Goal: Task Accomplishment & Management: Use online tool/utility

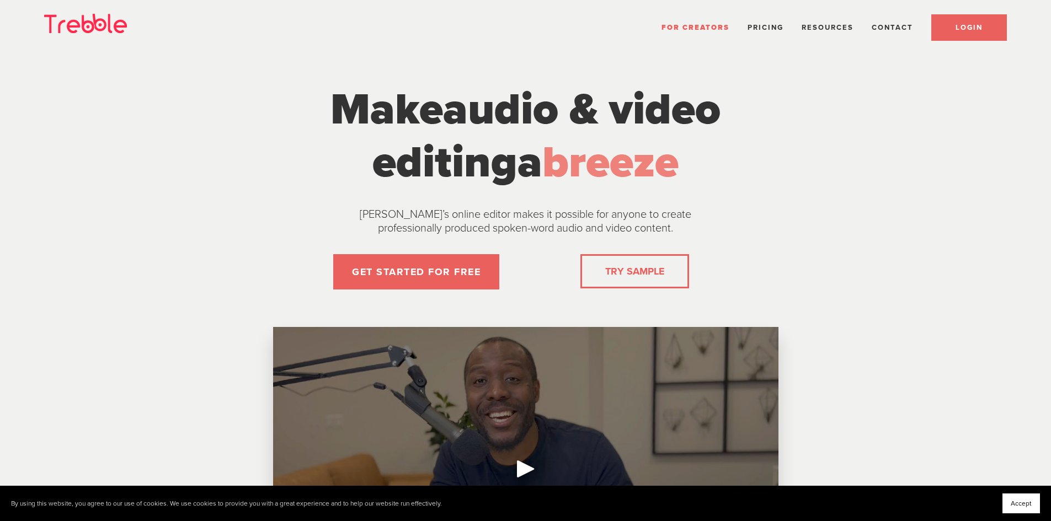
click at [972, 23] on span "LOGIN" at bounding box center [968, 27] width 27 height 9
click at [959, 29] on span "LOGIN" at bounding box center [968, 27] width 27 height 9
click at [987, 32] on link "LOGIN" at bounding box center [969, 27] width 76 height 26
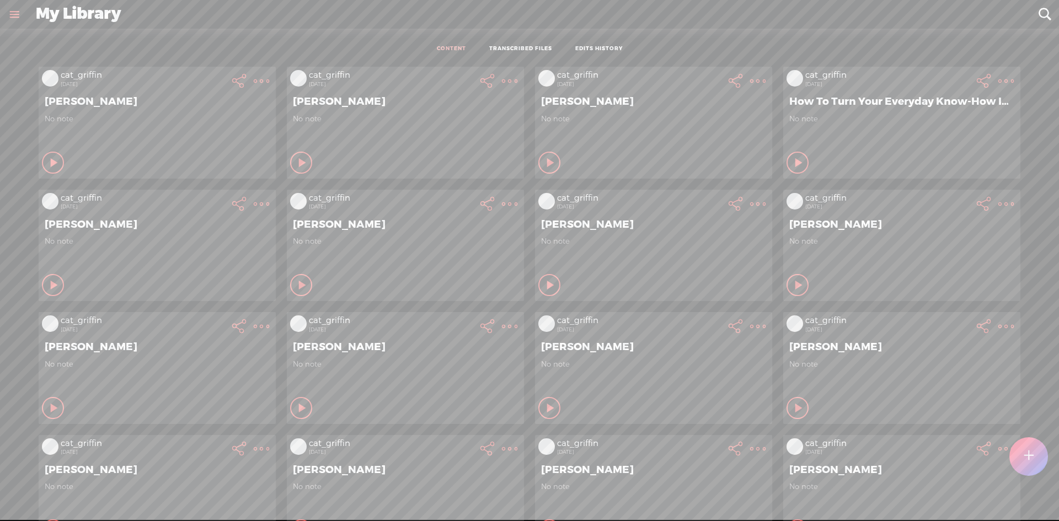
click at [1033, 461] on t at bounding box center [1028, 457] width 9 height 24
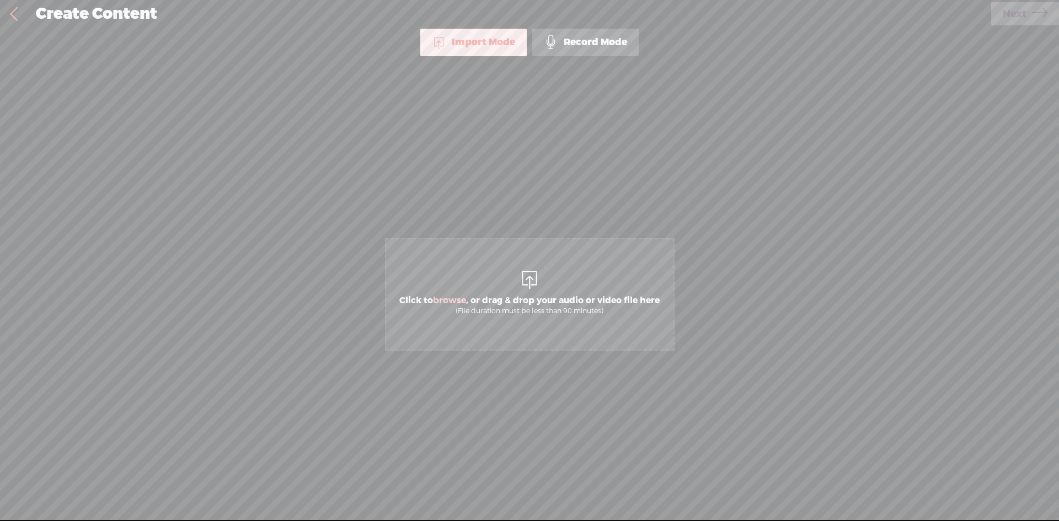
click at [570, 323] on span "Click to browse , or drag & drop your audio or video file here (File duration m…" at bounding box center [530, 294] width 290 height 113
click at [988, 10] on div "Create Content" at bounding box center [509, 14] width 963 height 29
click at [999, 13] on link "Next" at bounding box center [1025, 13] width 68 height 23
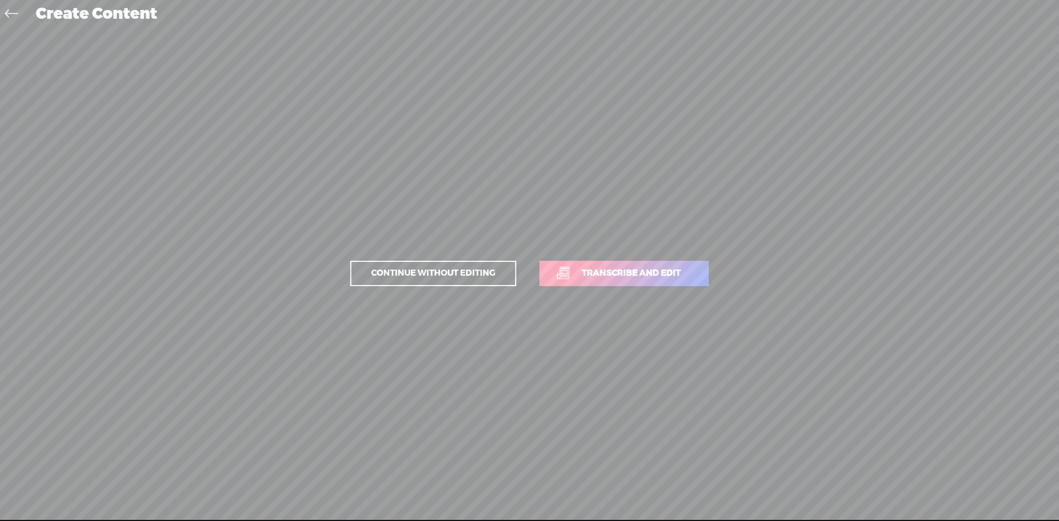
click at [582, 271] on span "Transcribe and edit" at bounding box center [631, 273] width 122 height 13
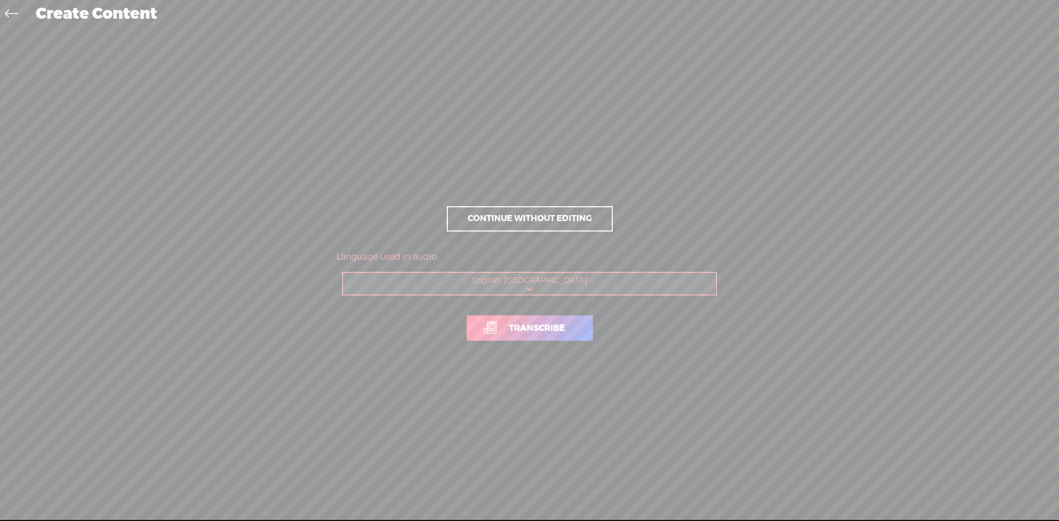
click at [557, 322] on span "Transcribe" at bounding box center [537, 328] width 79 height 13
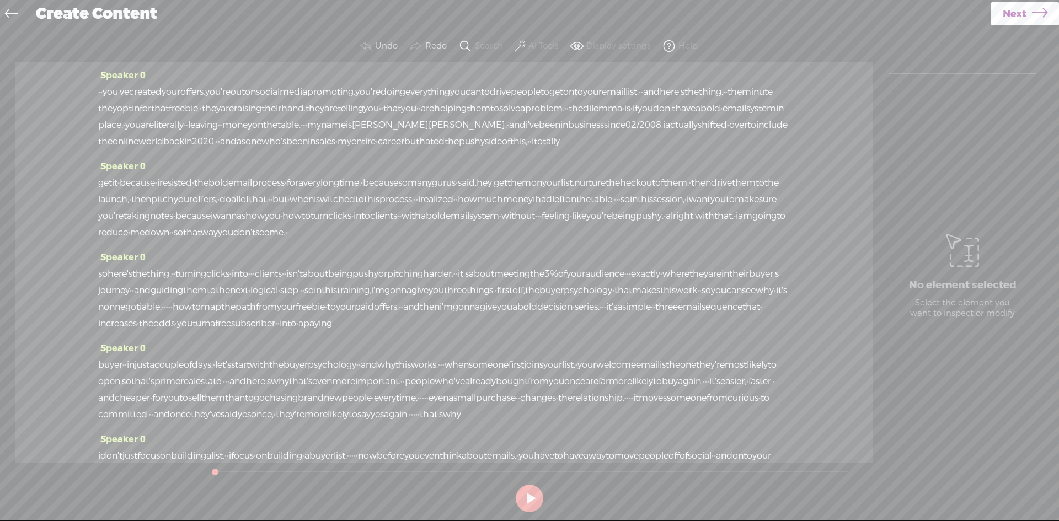
click at [542, 48] on label "AI Tools" at bounding box center [543, 46] width 30 height 11
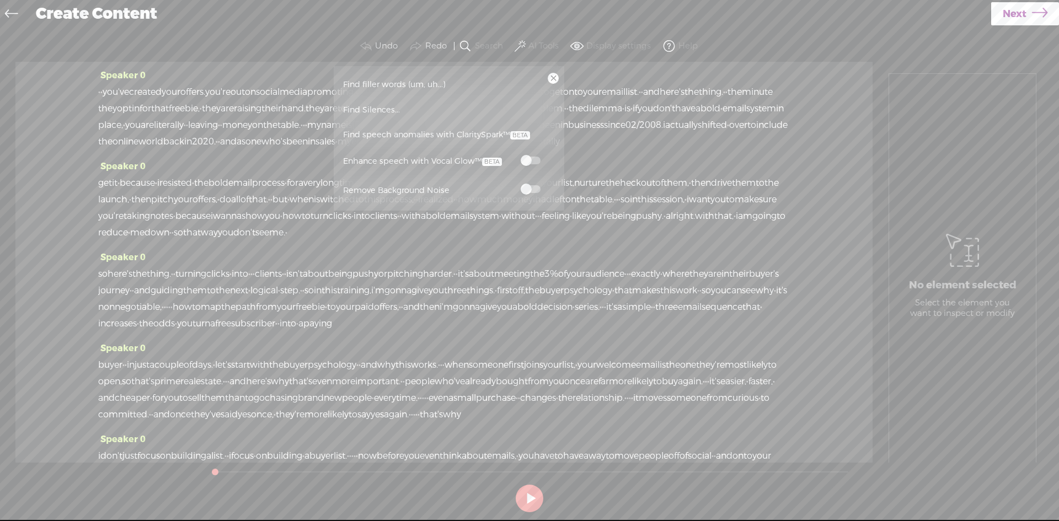
click at [534, 154] on label at bounding box center [530, 160] width 49 height 14
click at [525, 187] on span at bounding box center [531, 189] width 20 height 8
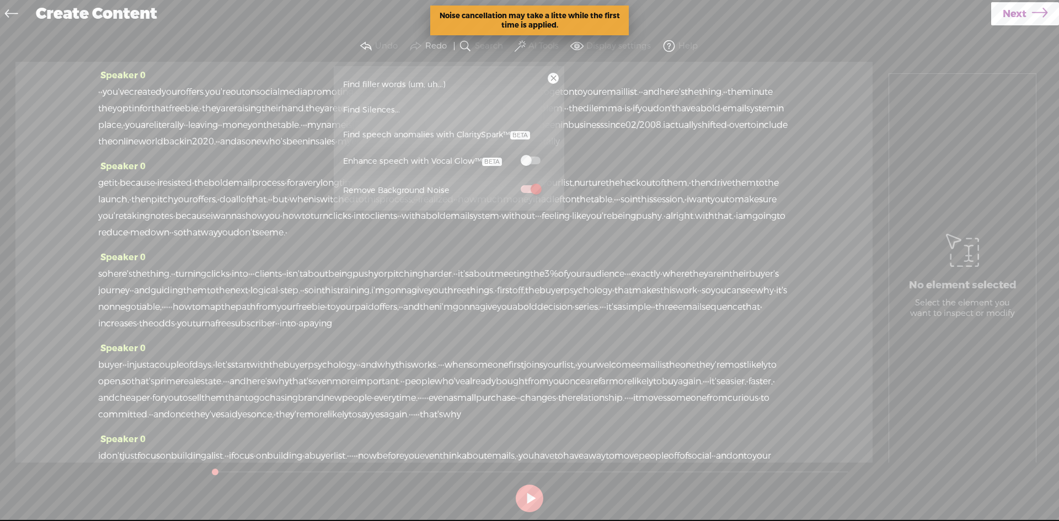
click at [640, 150] on div "· · you've created your offers. you're out on social media promoting. you're do…" at bounding box center [444, 117] width 692 height 66
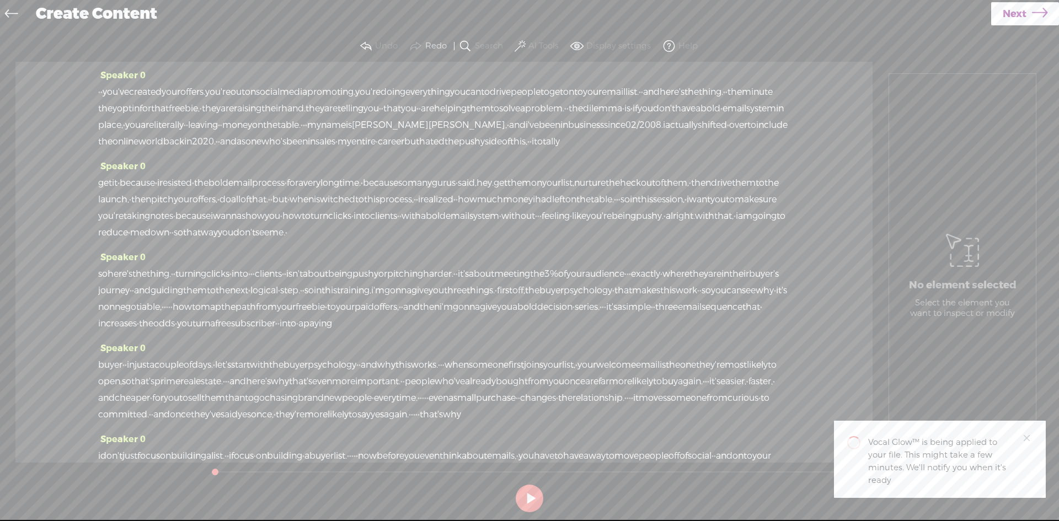
click at [1032, 12] on icon at bounding box center [1039, 14] width 15 height 28
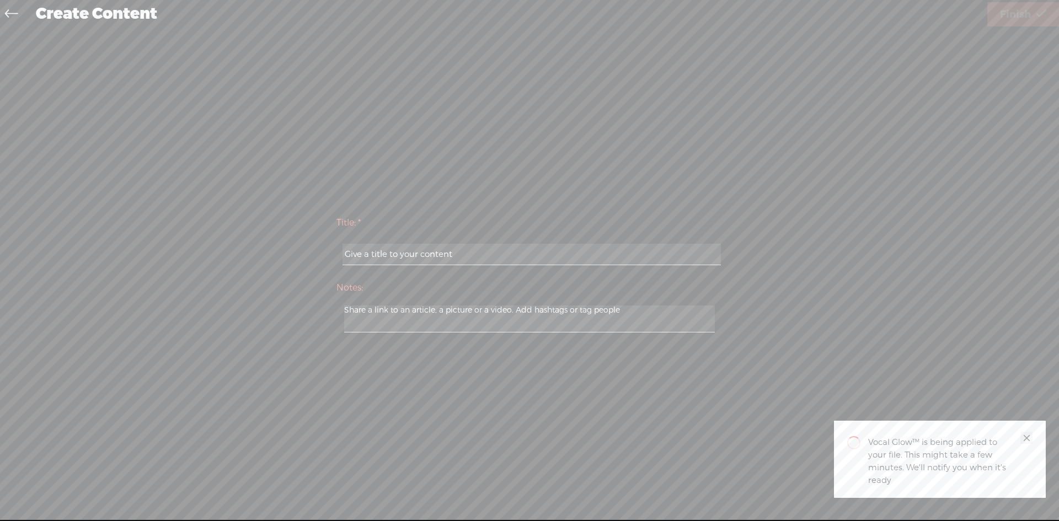
click at [1021, 436] on link "Close" at bounding box center [1026, 438] width 12 height 12
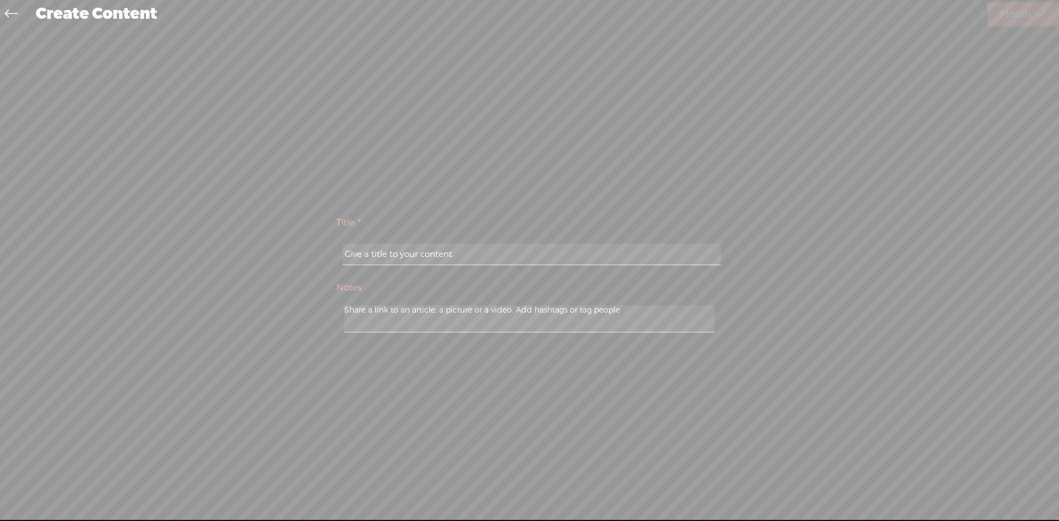
click at [513, 263] on input "text" at bounding box center [532, 255] width 378 height 22
type input "Joyce Layman"
click at [1008, 13] on span "Finish" at bounding box center [1015, 15] width 31 height 28
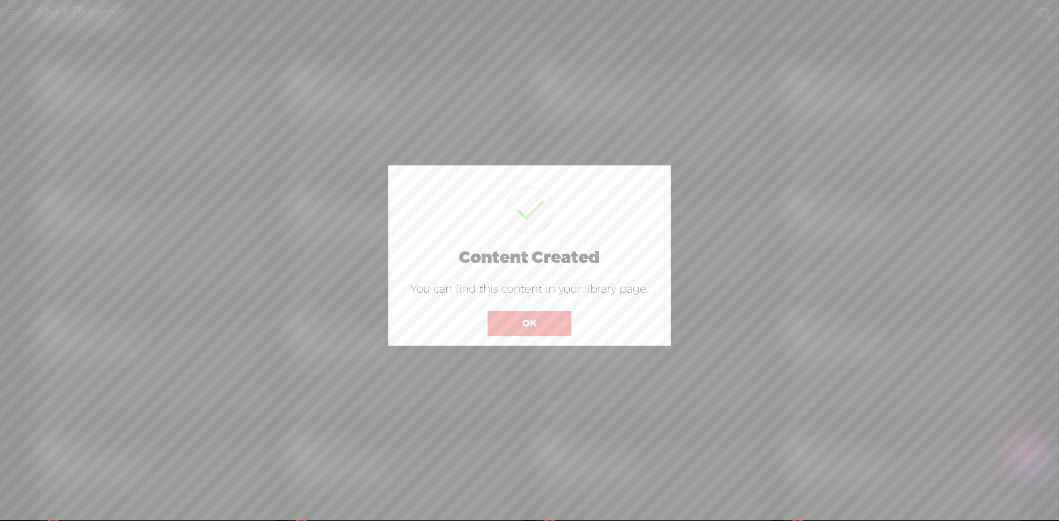
click at [537, 319] on button "OK" at bounding box center [530, 323] width 84 height 25
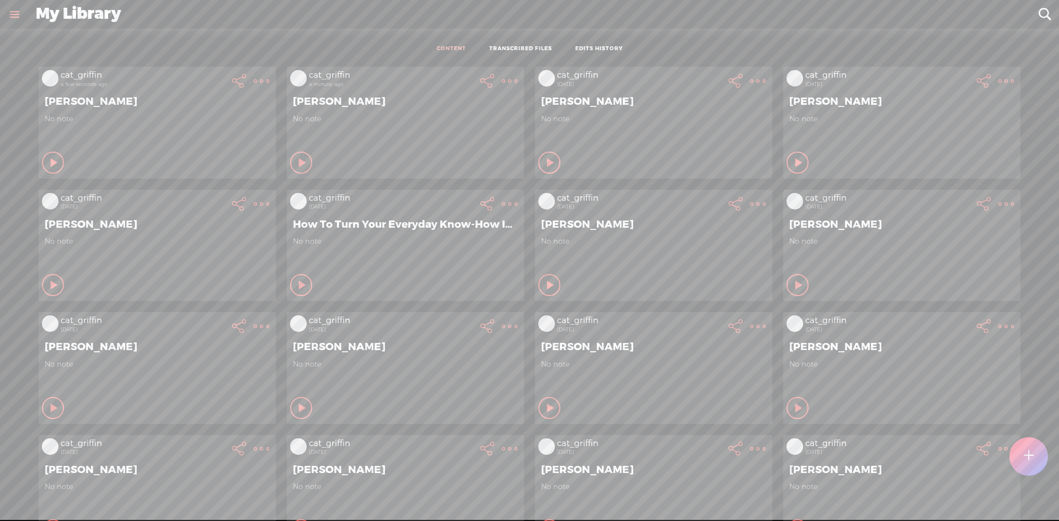
click at [254, 81] on t at bounding box center [261, 80] width 15 height 15
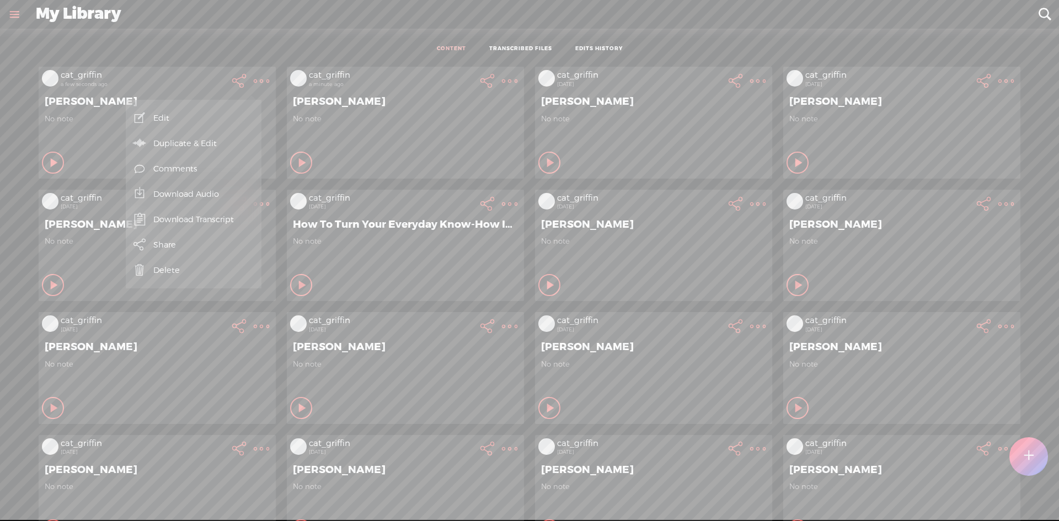
click at [229, 197] on link "Download Audio" at bounding box center [193, 193] width 125 height 25
click at [41, 184] on span "Download .mp3 file" at bounding box center [65, 181] width 97 height 25
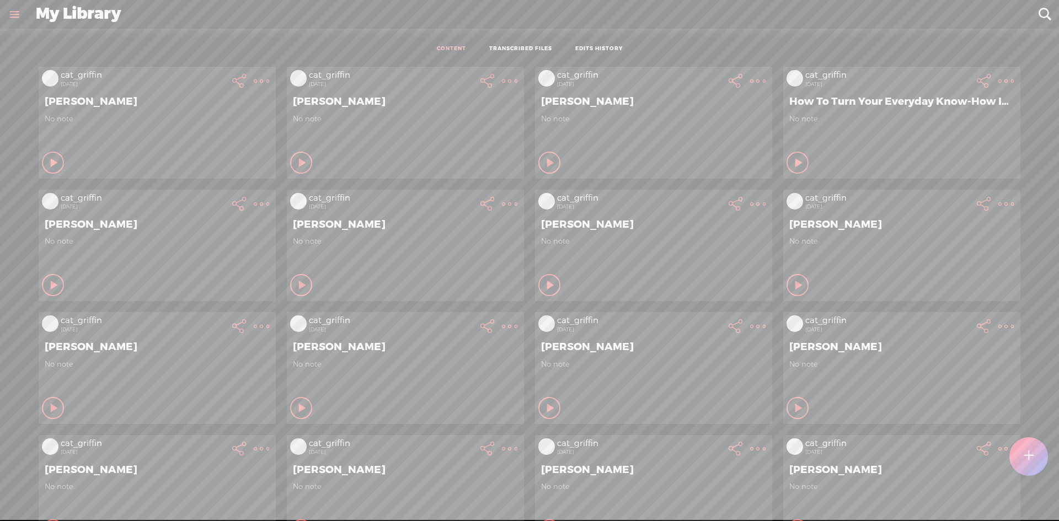
click at [1020, 445] on div at bounding box center [1028, 456] width 39 height 39
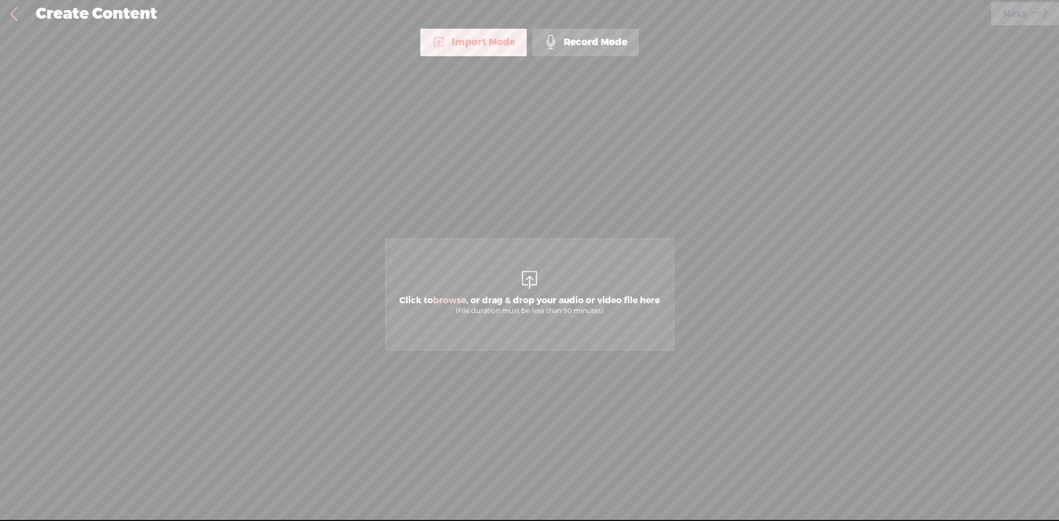
click at [523, 298] on span "Click to browse , or drag & drop your audio or video file here (File duration m…" at bounding box center [529, 305] width 271 height 31
click at [1014, 14] on span "Next" at bounding box center [1015, 14] width 24 height 28
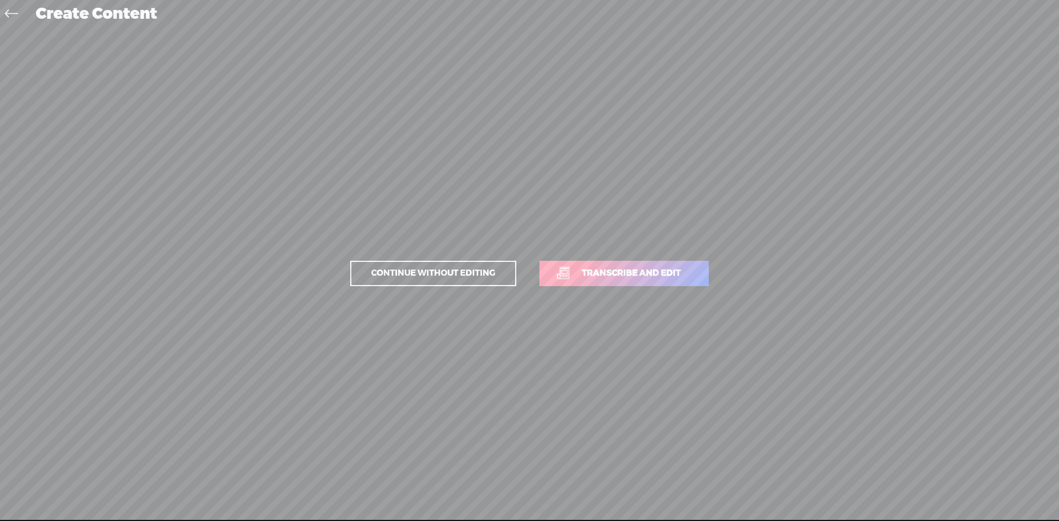
click at [658, 270] on span "Transcribe and edit" at bounding box center [631, 273] width 122 height 13
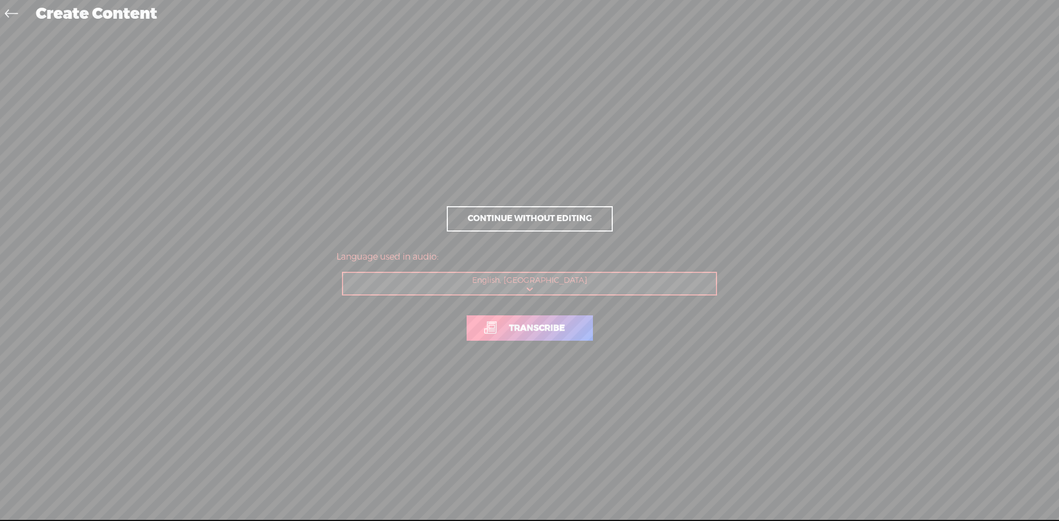
click at [522, 334] on span "Transcribe" at bounding box center [537, 328] width 79 height 13
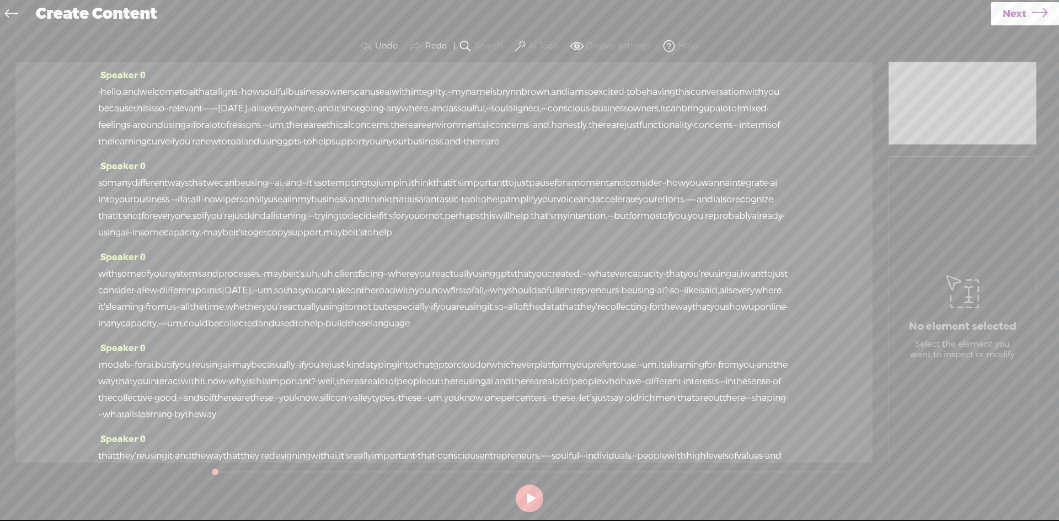
click at [527, 49] on button "AI Tools" at bounding box center [537, 46] width 51 height 22
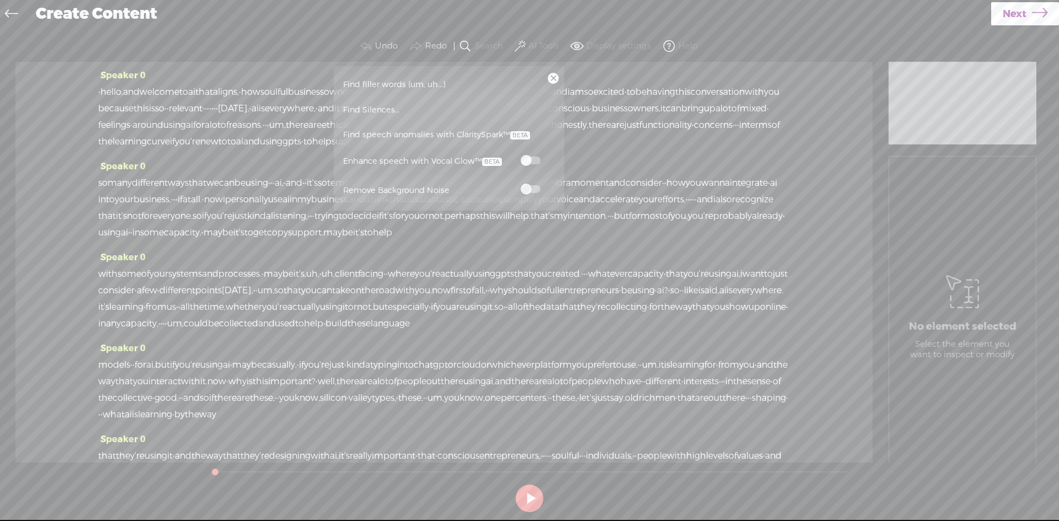
click at [538, 156] on label at bounding box center [530, 160] width 49 height 14
click at [533, 191] on span at bounding box center [531, 189] width 20 height 8
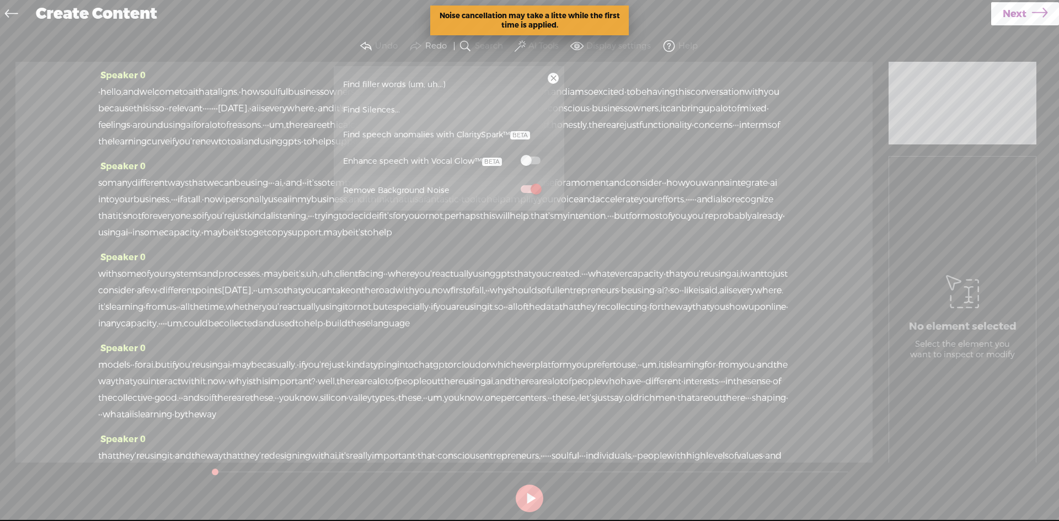
click at [636, 150] on div "· hello, and welcome to ai that aligns, · how soulful business owners can use a…" at bounding box center [444, 117] width 692 height 66
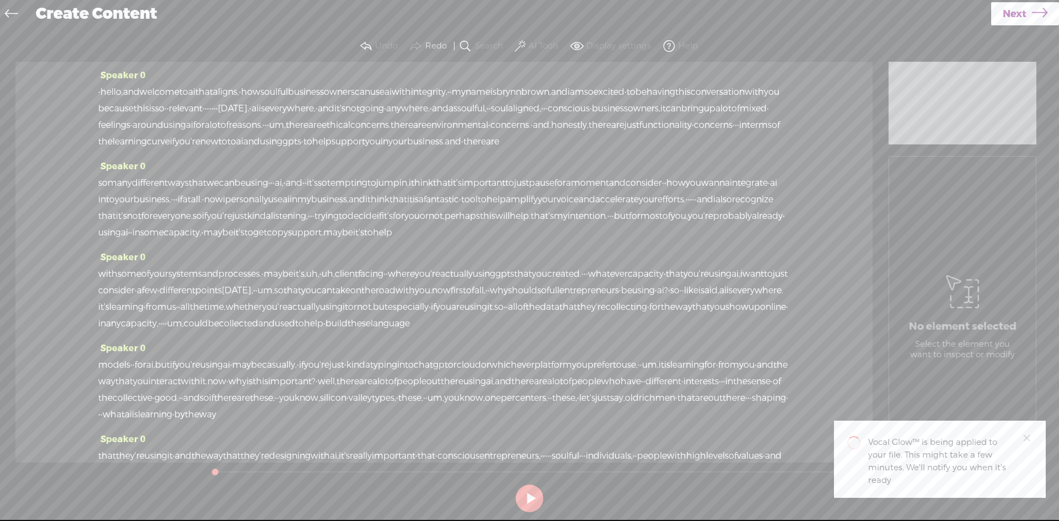
click at [536, 42] on label "AI Tools" at bounding box center [543, 46] width 30 height 11
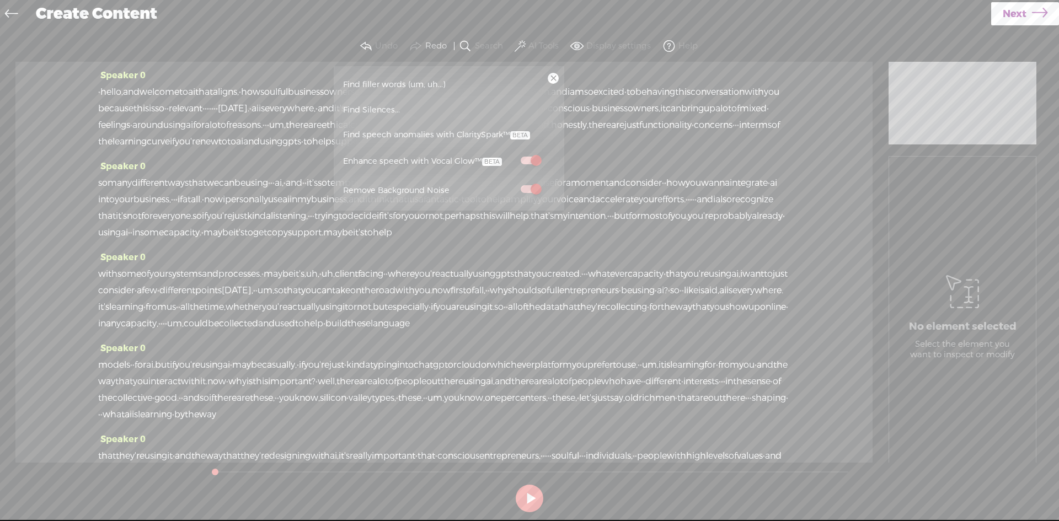
click at [1055, 5] on link "Next" at bounding box center [1025, 13] width 68 height 23
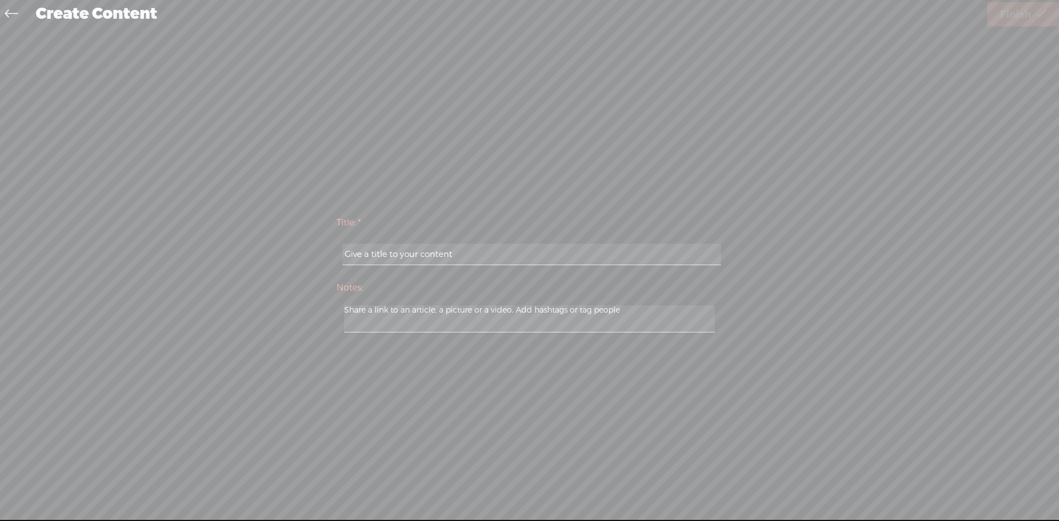
click at [631, 245] on input "text" at bounding box center [532, 255] width 378 height 22
type input "Brynn Brown"
click at [1005, 12] on span "Finish" at bounding box center [1015, 15] width 31 height 28
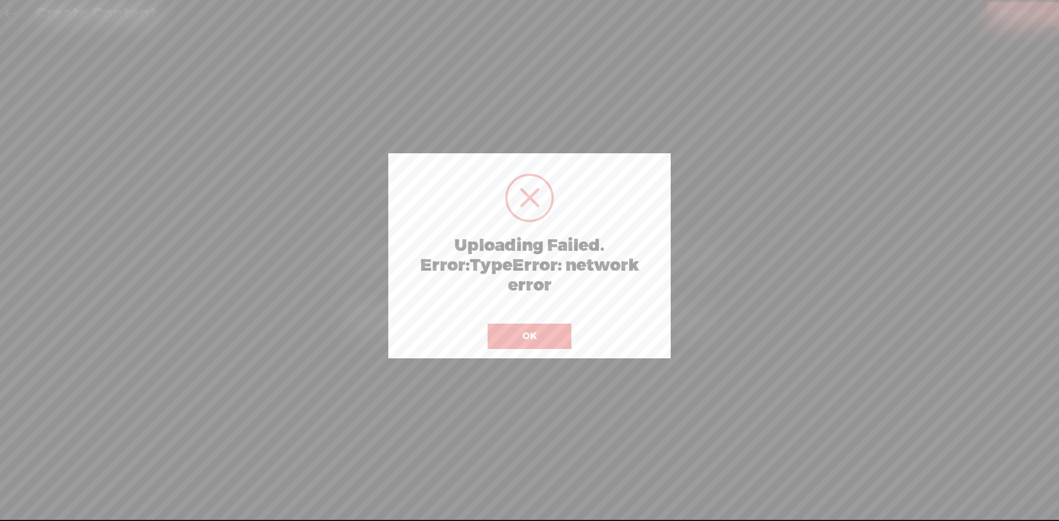
click at [512, 336] on button "OK" at bounding box center [530, 336] width 84 height 25
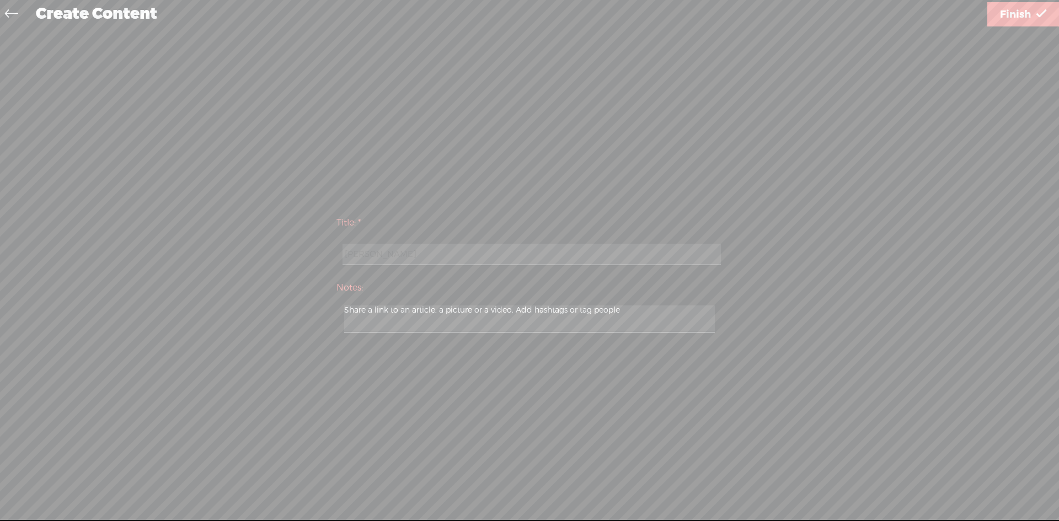
click at [1028, 24] on span "Finish" at bounding box center [1015, 15] width 31 height 28
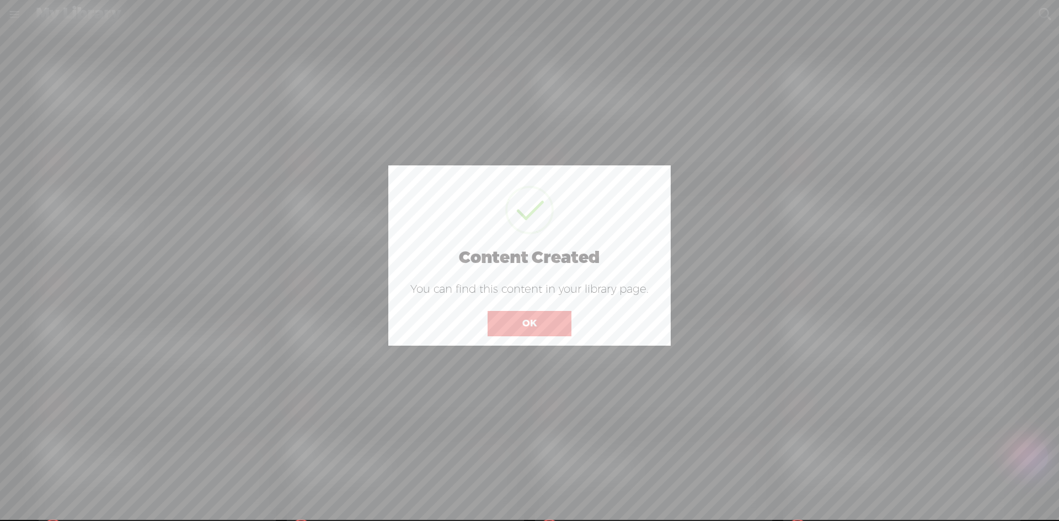
click at [536, 322] on button "OK" at bounding box center [530, 323] width 84 height 25
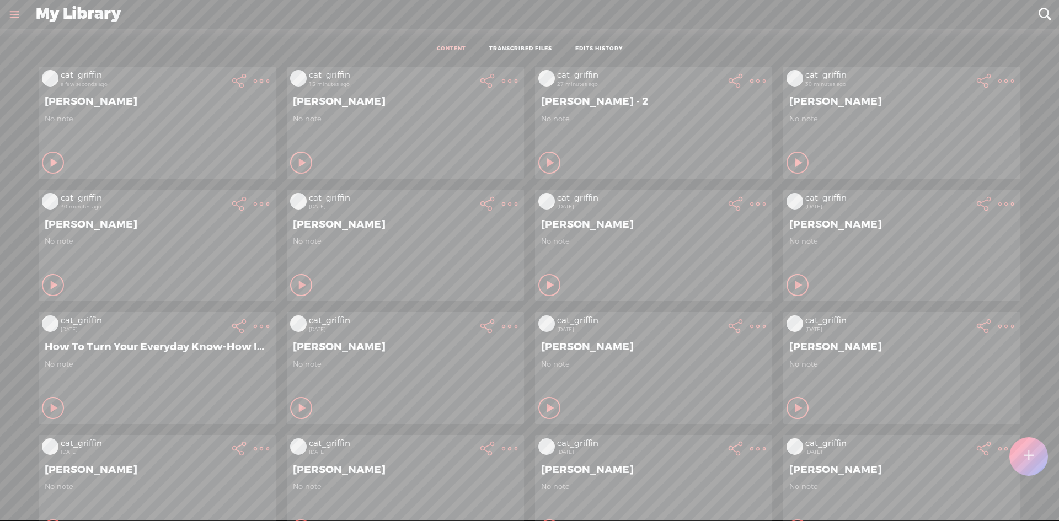
click at [254, 80] on t at bounding box center [261, 80] width 15 height 15
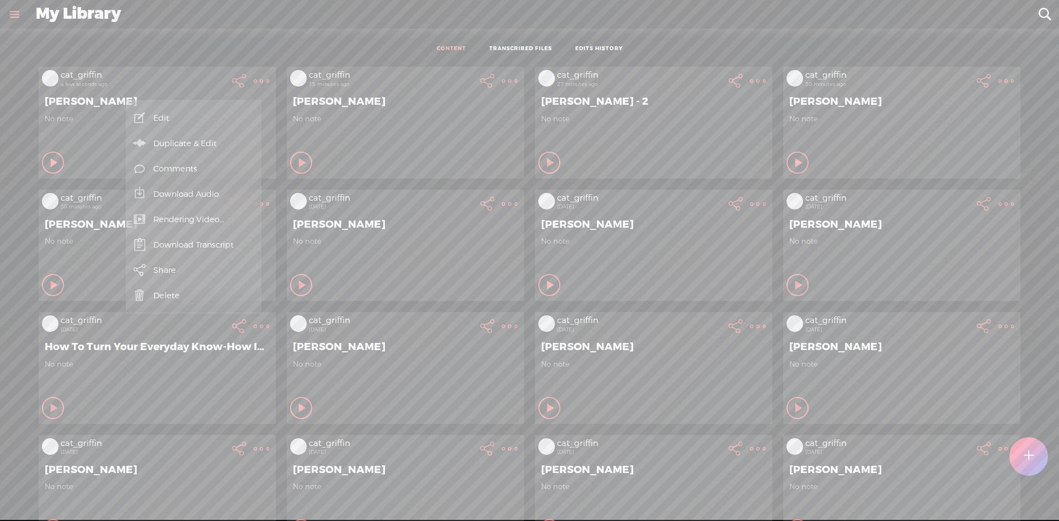
drag, startPoint x: 242, startPoint y: 217, endPoint x: 233, endPoint y: 189, distance: 29.3
click at [233, 189] on ul "Edit Duplicate & Edit Add To Channel Comments Download Audio Rendering Video...…" at bounding box center [194, 206] width 136 height 203
click at [233, 189] on link "Download Audio" at bounding box center [193, 193] width 125 height 25
click at [62, 180] on span "Download .mp3 file" at bounding box center [65, 181] width 97 height 25
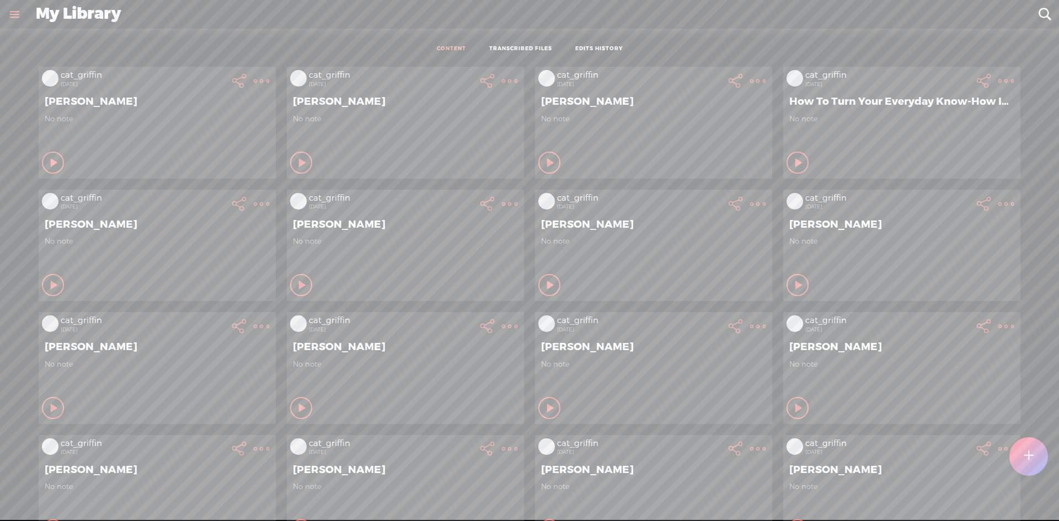
click at [1036, 466] on div at bounding box center [1028, 456] width 39 height 39
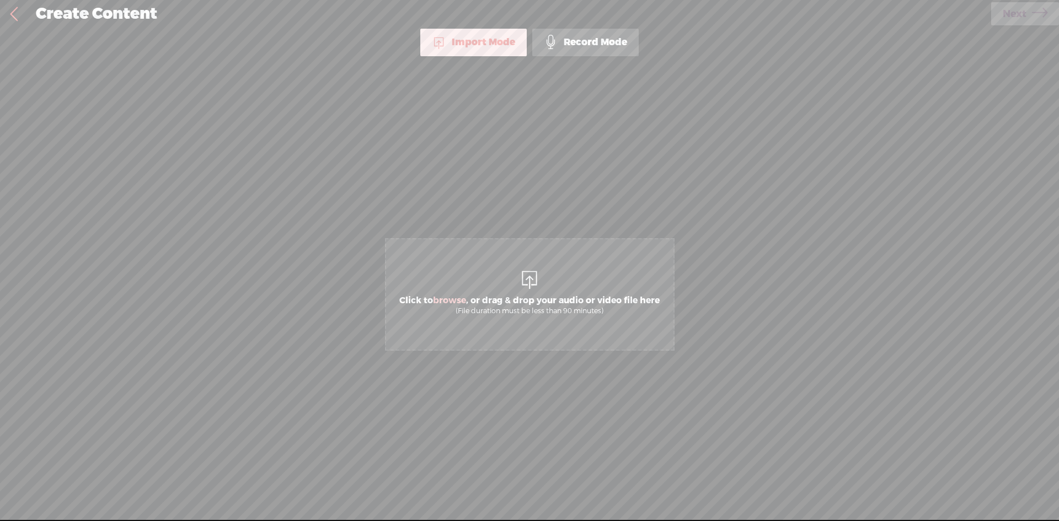
click at [632, 299] on span "Click to browse , or drag & drop your audio or video file here (File duration m…" at bounding box center [529, 305] width 271 height 31
click at [1019, 10] on span "Next" at bounding box center [1015, 14] width 24 height 28
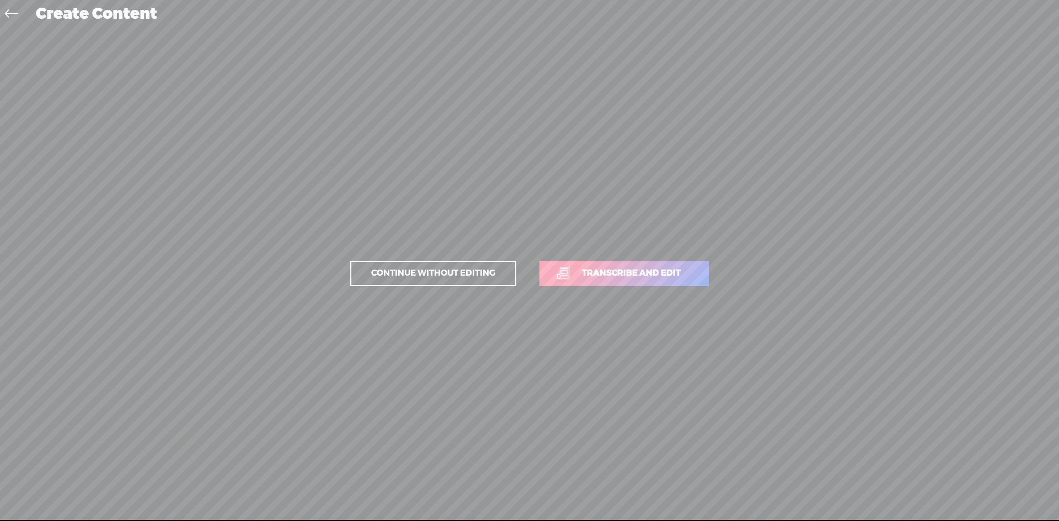
click at [677, 260] on p "Continue without editing Transcribe and edit" at bounding box center [529, 273] width 386 height 49
click at [652, 256] on p "Continue without editing Transcribe and edit" at bounding box center [529, 273] width 386 height 49
click at [643, 272] on span "Transcribe and edit" at bounding box center [631, 273] width 122 height 13
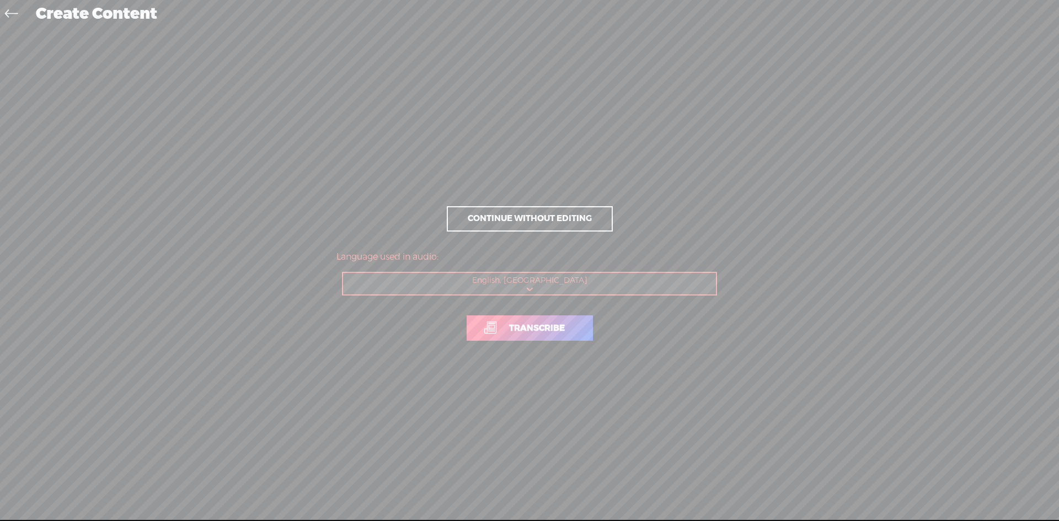
click at [561, 328] on span "Transcribe" at bounding box center [537, 328] width 79 height 13
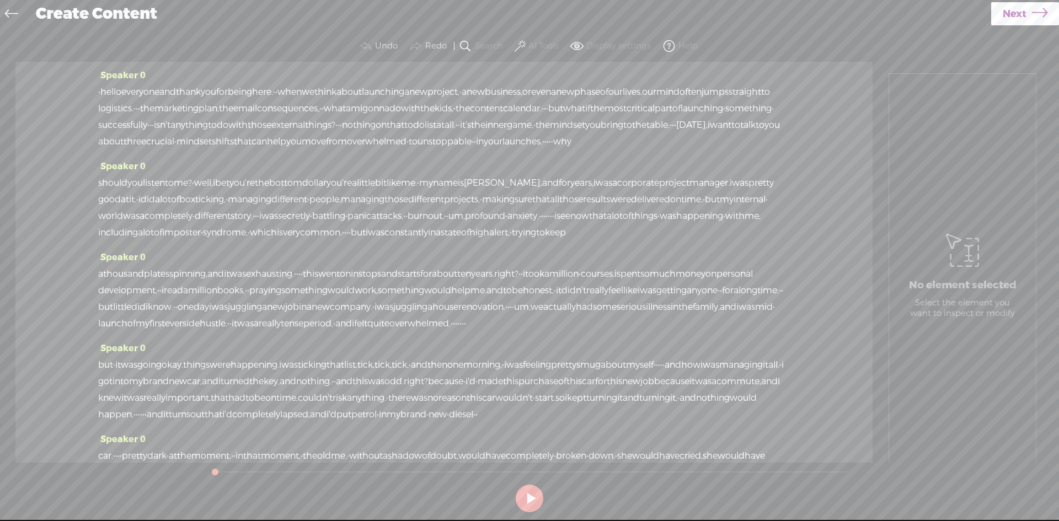
click at [1027, 15] on link "Next" at bounding box center [1025, 13] width 68 height 23
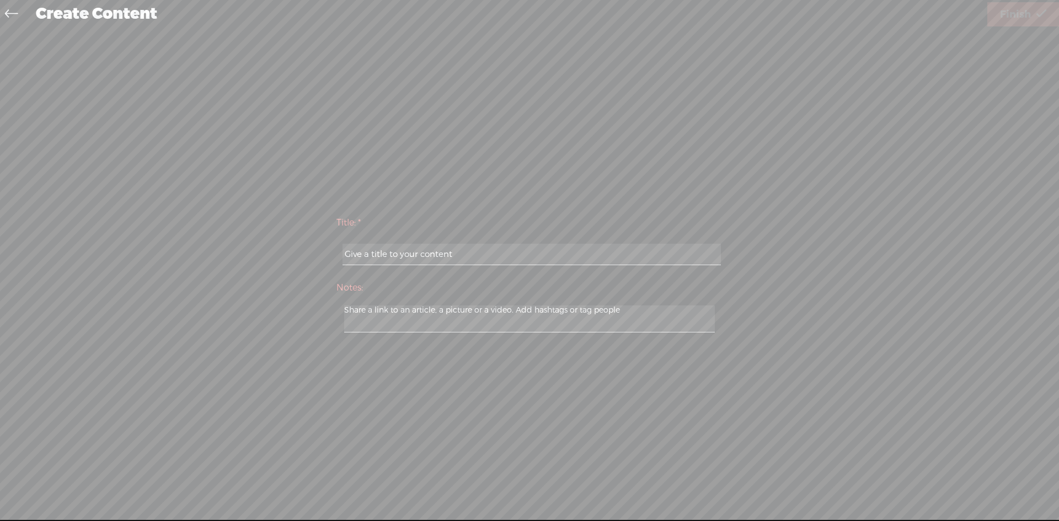
click at [528, 252] on input "text" at bounding box center [532, 255] width 378 height 22
click at [9, 14] on icon at bounding box center [11, 15] width 13 height 25
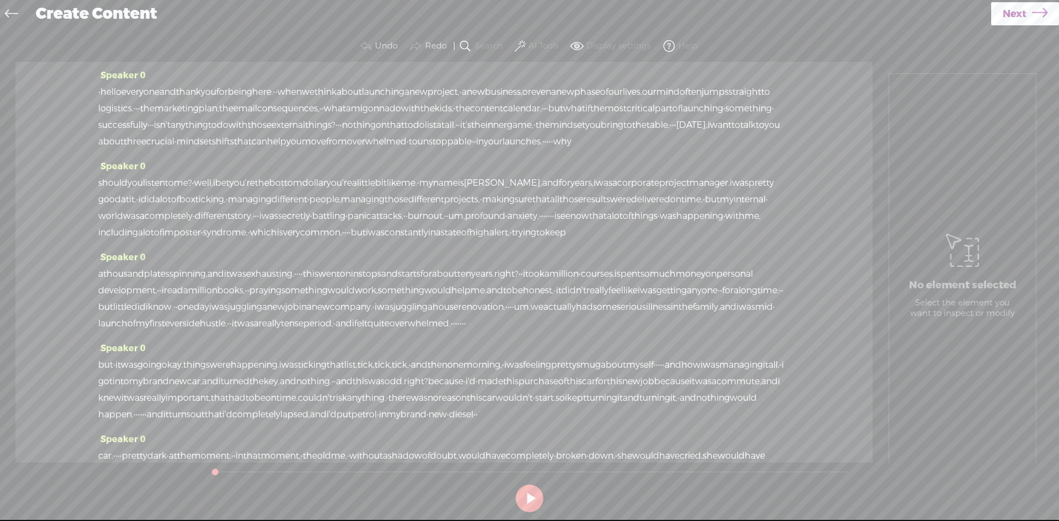
click at [526, 34] on section "Undo Redo Search Remove Background Noise AI Tools Configure Magic Sound Enhance…" at bounding box center [529, 46] width 1037 height 31
click at [534, 44] on label "AI Tools" at bounding box center [543, 46] width 30 height 11
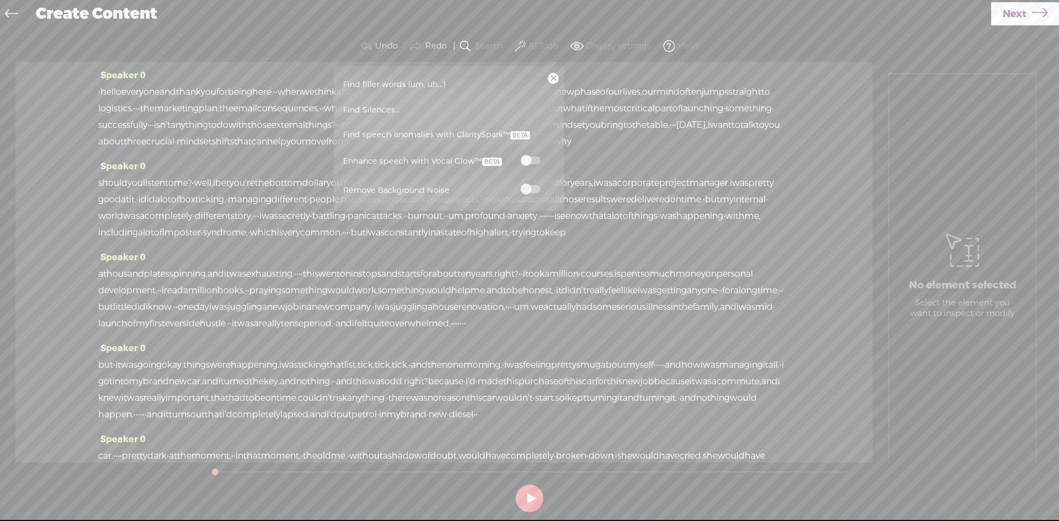
click at [532, 163] on span at bounding box center [531, 161] width 20 height 8
click at [527, 191] on span at bounding box center [531, 189] width 20 height 8
click at [1024, 20] on span "Next" at bounding box center [1015, 14] width 24 height 28
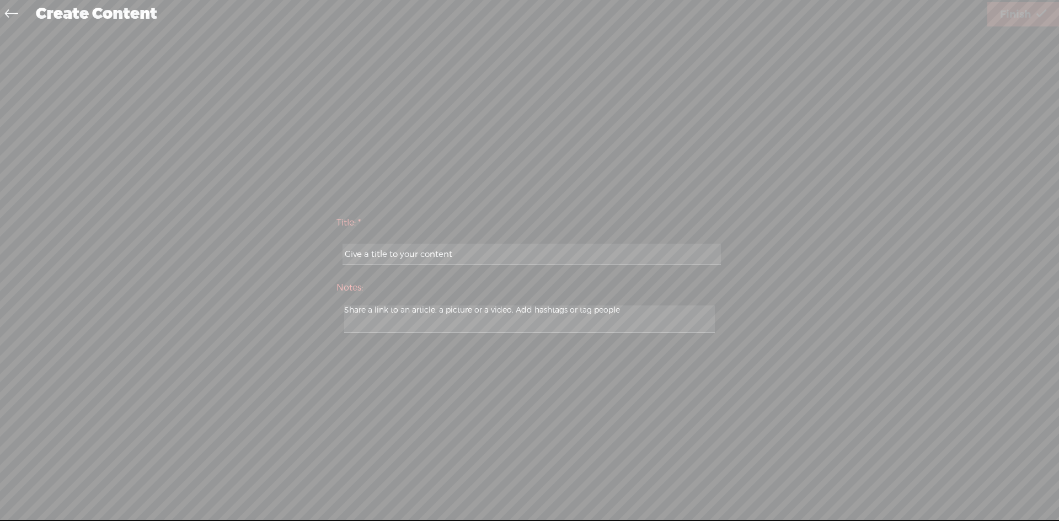
click at [587, 244] on input "text" at bounding box center [532, 255] width 378 height 22
paste input "Vicky Payne"
type input "Vicky Payne"
click at [1001, 30] on div "Title: * Vicky Payne Notes: Save as a draft content Publish: Warning: Narration…" at bounding box center [529, 274] width 1037 height 490
click at [1007, 21] on span "Finish" at bounding box center [1015, 15] width 31 height 28
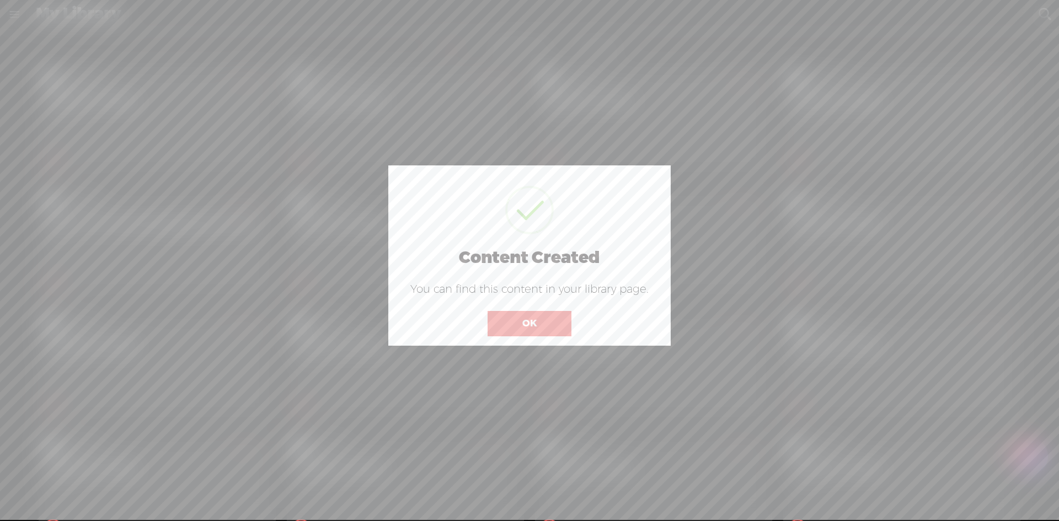
click at [510, 327] on button "OK" at bounding box center [530, 323] width 84 height 25
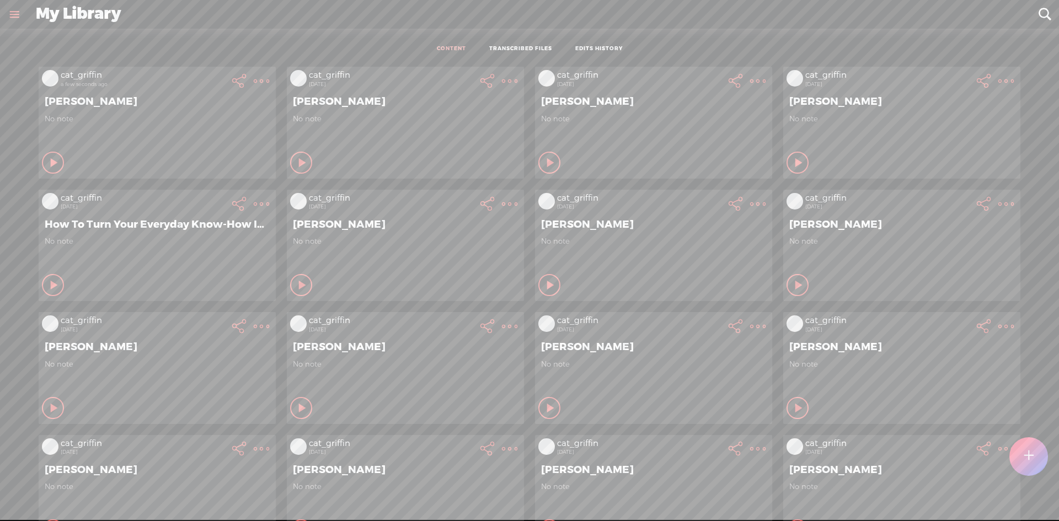
click at [254, 75] on t at bounding box center [261, 80] width 15 height 15
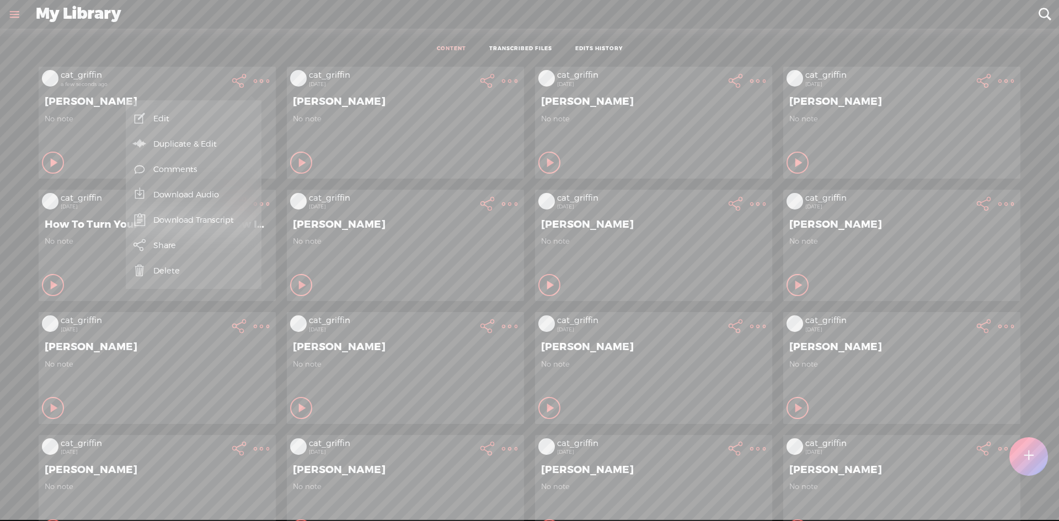
click at [215, 188] on link "Download Audio" at bounding box center [193, 194] width 125 height 25
click at [93, 183] on span "Download .mp3 file" at bounding box center [65, 182] width 97 height 25
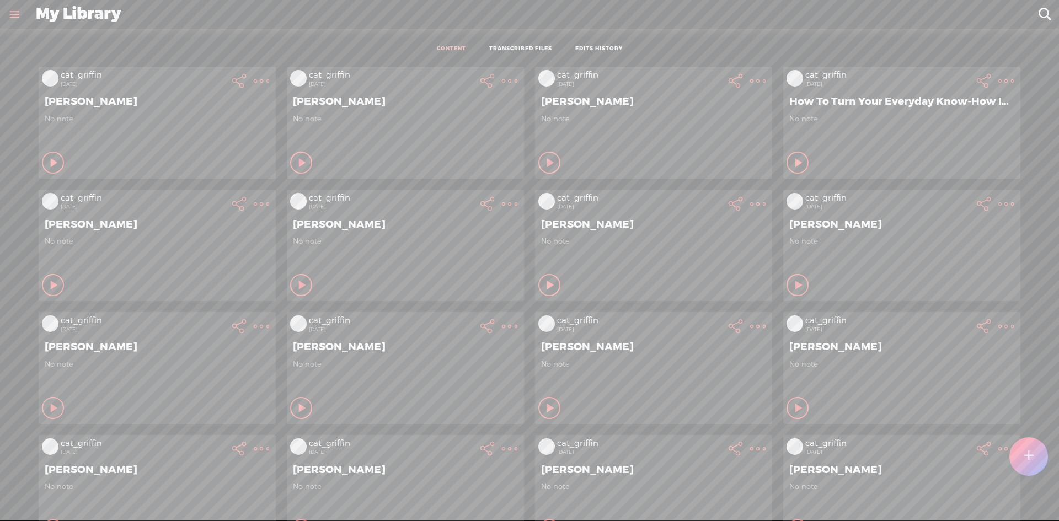
click at [1009, 452] on div at bounding box center [1028, 456] width 40 height 40
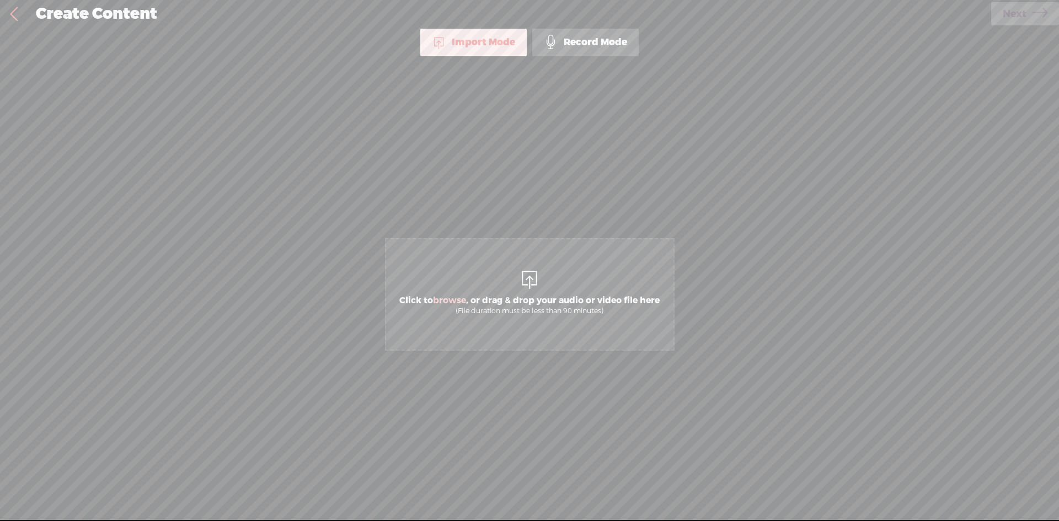
click at [599, 269] on span "Click to browse , or drag & drop your audio or video file here (File duration m…" at bounding box center [530, 294] width 290 height 113
click at [982, 14] on div "Create Content" at bounding box center [509, 14] width 963 height 29
click at [994, 12] on link "Next" at bounding box center [1025, 13] width 68 height 23
click at [550, 307] on link "Remove file" at bounding box center [529, 309] width 46 height 10
click at [527, 313] on div "(File duration must be less than 90 minutes)" at bounding box center [529, 311] width 260 height 9
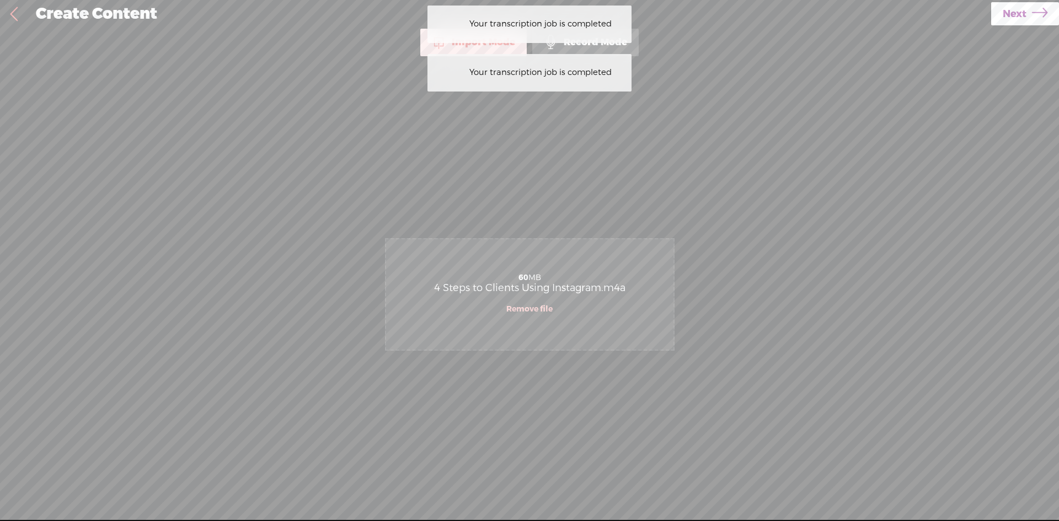
click at [1050, 7] on link "Next" at bounding box center [1025, 13] width 68 height 23
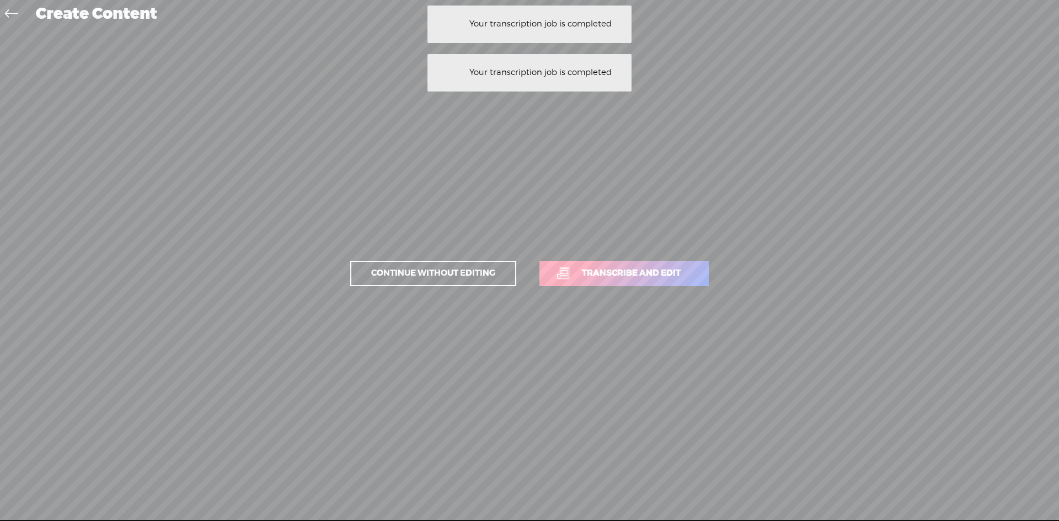
click at [679, 266] on link "Transcribe and edit" at bounding box center [623, 273] width 169 height 25
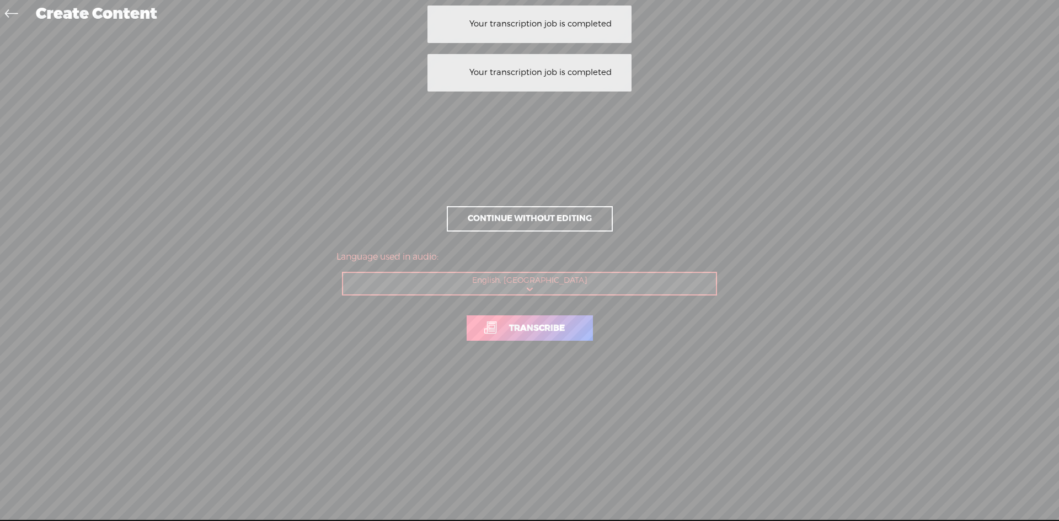
click at [541, 325] on span "Transcribe" at bounding box center [537, 328] width 79 height 13
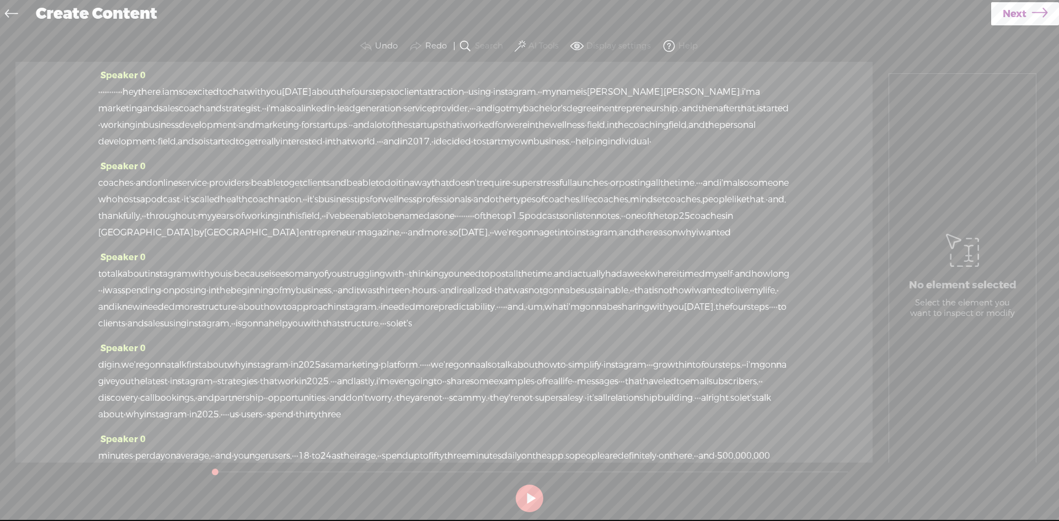
click at [532, 35] on button "AI Tools" at bounding box center [537, 46] width 51 height 22
click at [541, 44] on label "AI Tools" at bounding box center [543, 46] width 30 height 11
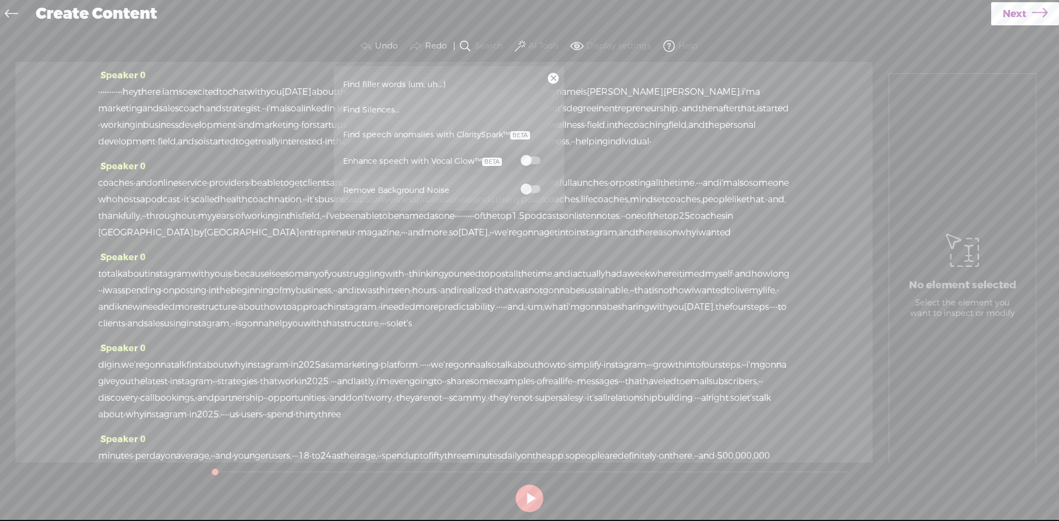
click at [543, 158] on label at bounding box center [530, 160] width 49 height 14
click at [533, 192] on span at bounding box center [531, 189] width 20 height 8
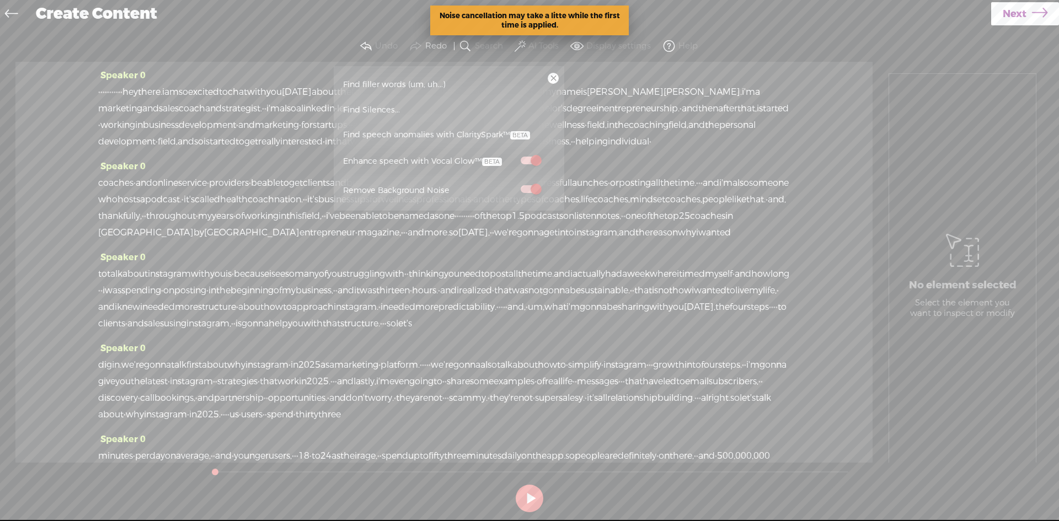
click at [510, 191] on span "require" at bounding box center [495, 183] width 30 height 17
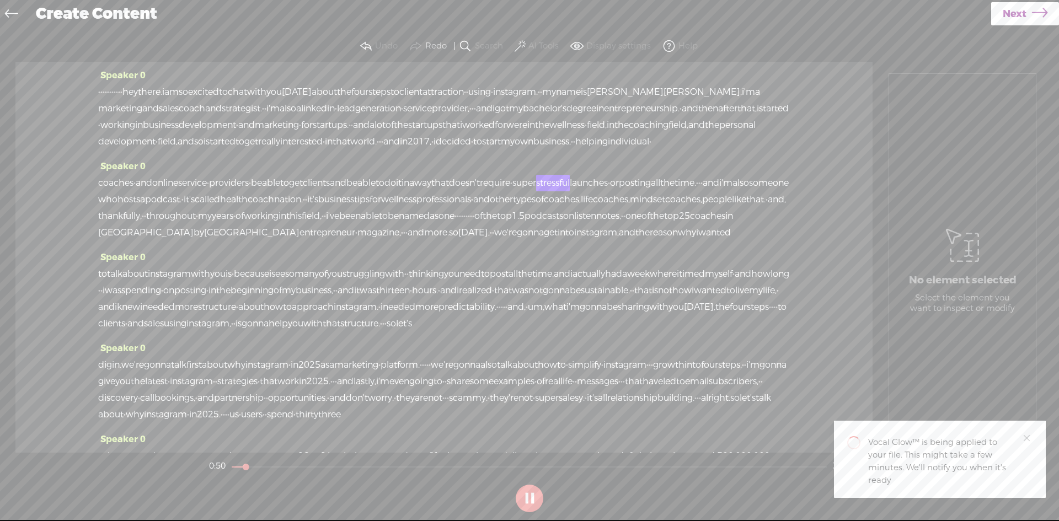
click at [540, 501] on button at bounding box center [530, 499] width 28 height 28
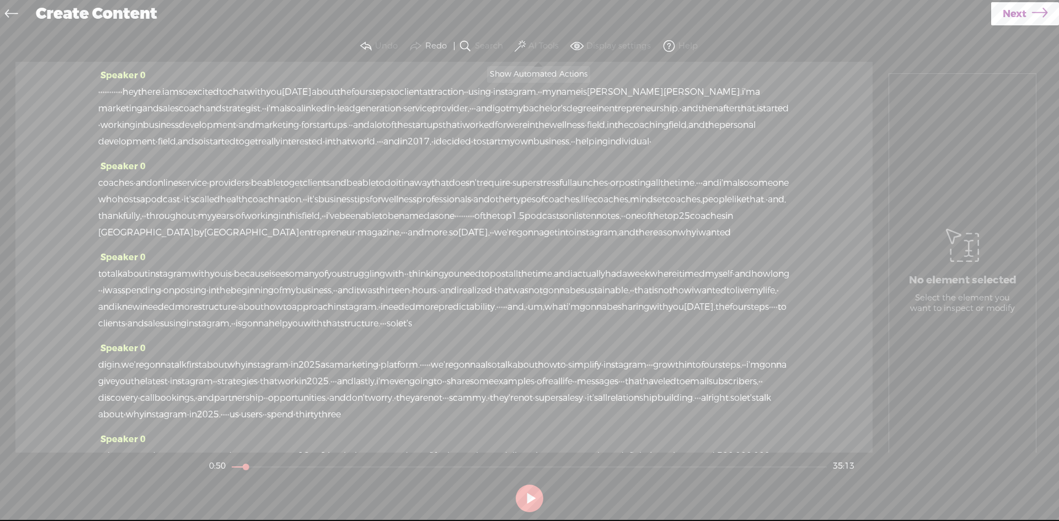
click at [535, 50] on label "AI Tools" at bounding box center [543, 46] width 30 height 11
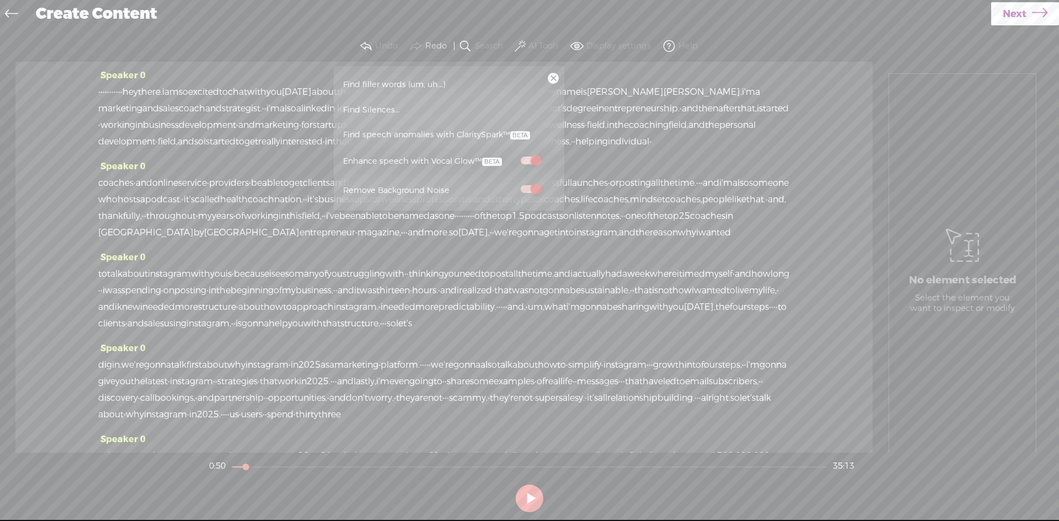
click at [1016, 17] on span "Next" at bounding box center [1015, 14] width 24 height 28
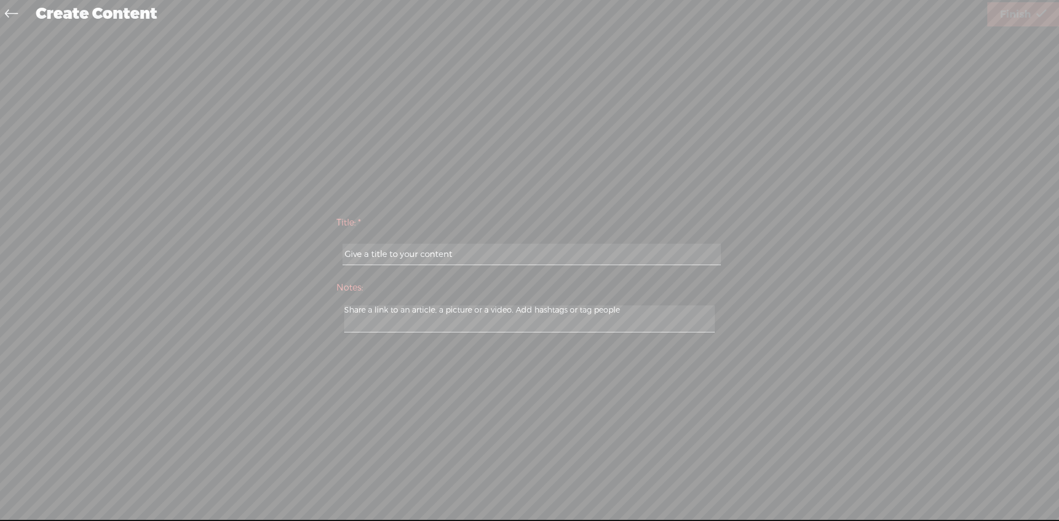
drag, startPoint x: 569, startPoint y: 249, endPoint x: 582, endPoint y: 243, distance: 14.9
click at [569, 248] on input "text" at bounding box center [532, 255] width 378 height 22
paste input "Hailey Rowe"
type input "Hailey Rowe"
click at [1025, 13] on span "Finish" at bounding box center [1015, 15] width 31 height 28
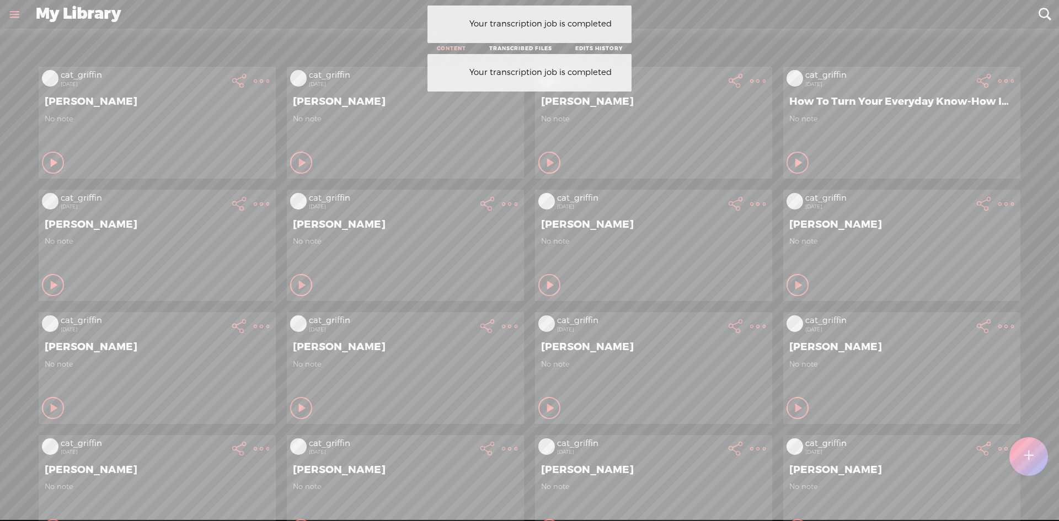
click at [1034, 452] on div at bounding box center [1028, 456] width 40 height 40
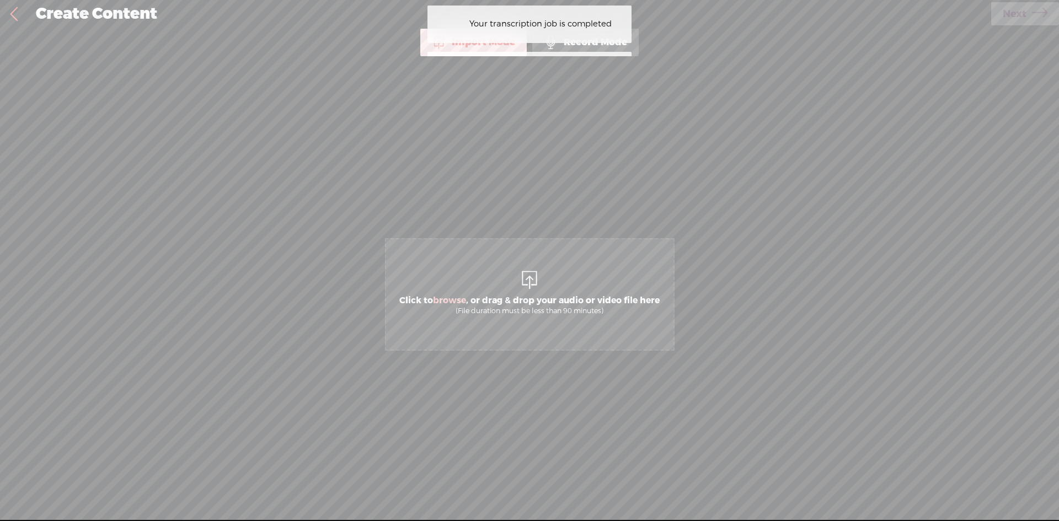
click at [500, 290] on span "Click to browse , or drag & drop your audio or video file here (File duration m…" at bounding box center [529, 305] width 271 height 31
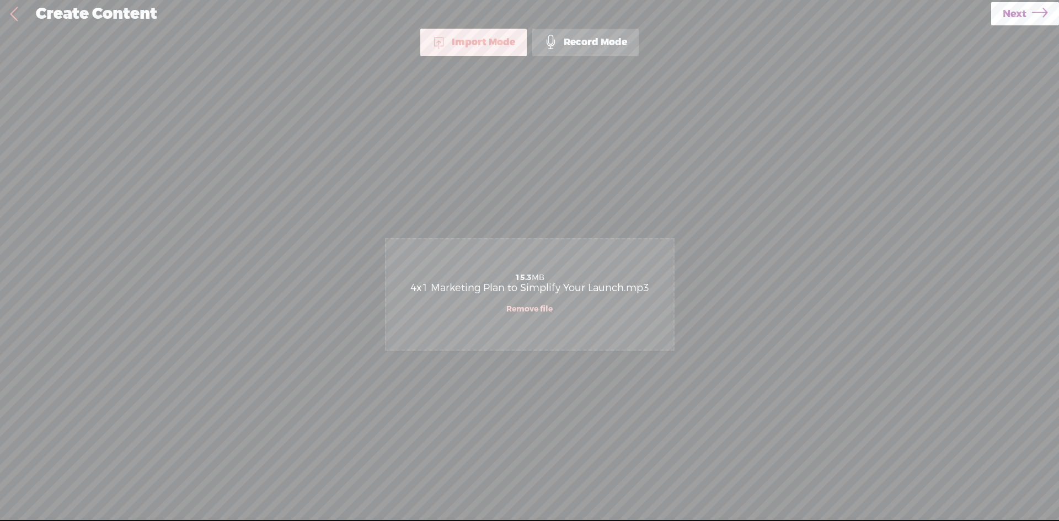
click at [1013, 14] on span "Next" at bounding box center [1015, 14] width 24 height 28
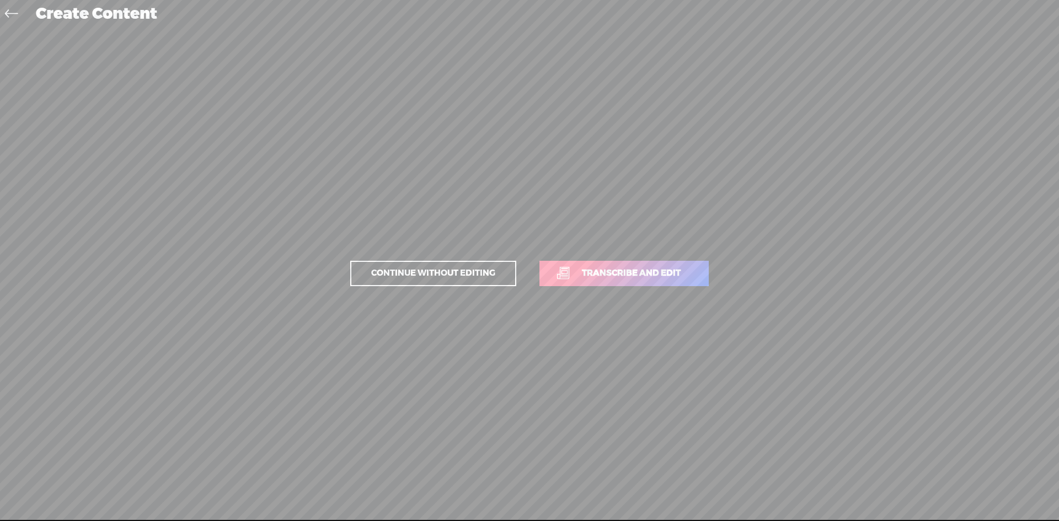
click at [639, 269] on span "Transcribe and edit" at bounding box center [631, 273] width 122 height 13
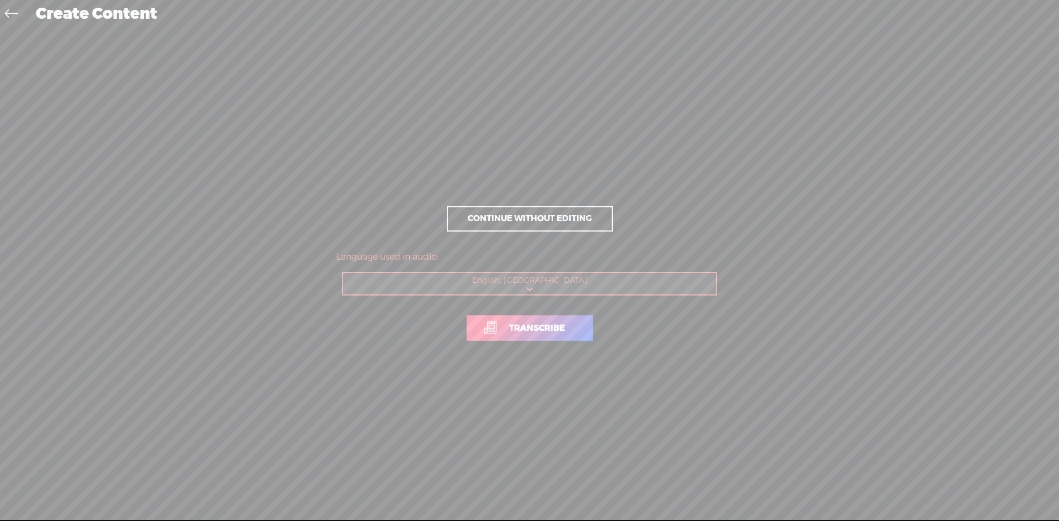
click at [542, 334] on span "Transcribe" at bounding box center [537, 328] width 79 height 13
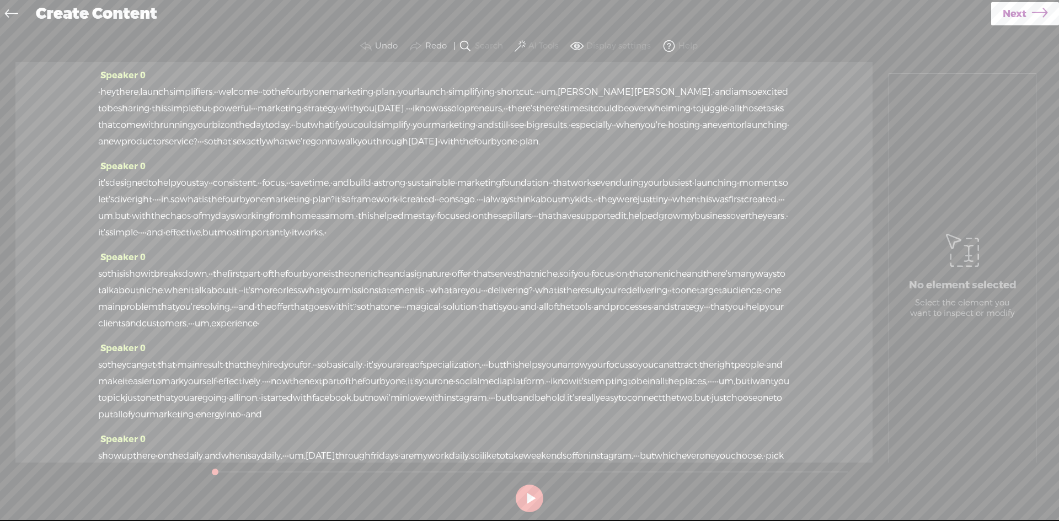
click at [533, 46] on label "AI Tools" at bounding box center [543, 46] width 30 height 11
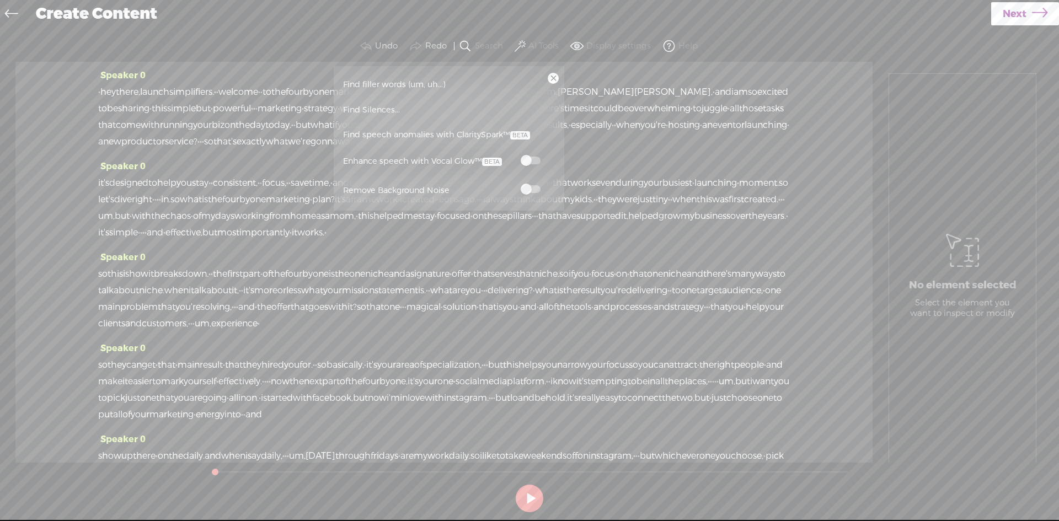
click at [531, 167] on label at bounding box center [530, 160] width 49 height 14
click at [531, 188] on span at bounding box center [531, 189] width 20 height 8
click at [1033, 17] on icon at bounding box center [1039, 14] width 15 height 28
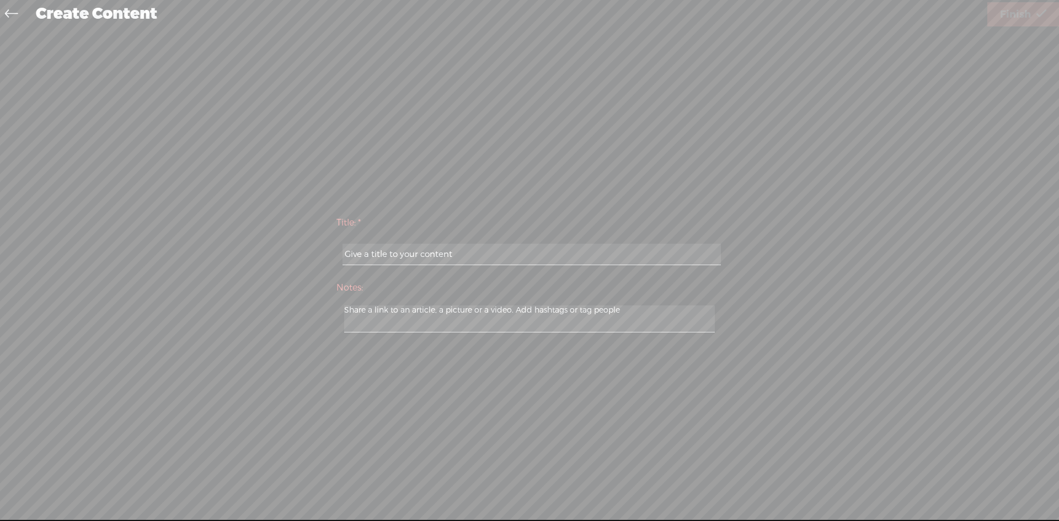
click at [555, 243] on div at bounding box center [529, 255] width 386 height 34
drag, startPoint x: 532, startPoint y: 261, endPoint x: 529, endPoint y: 255, distance: 6.7
click at [531, 262] on input "text" at bounding box center [532, 255] width 378 height 22
paste input "[PERSON_NAME]"
type input "[PERSON_NAME]"
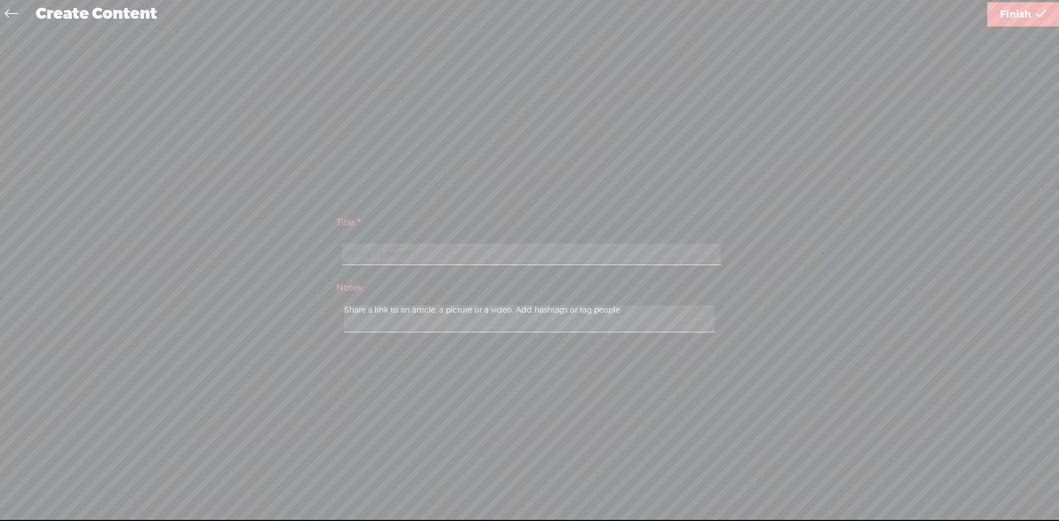
click at [1009, 20] on span "Finish" at bounding box center [1015, 15] width 31 height 28
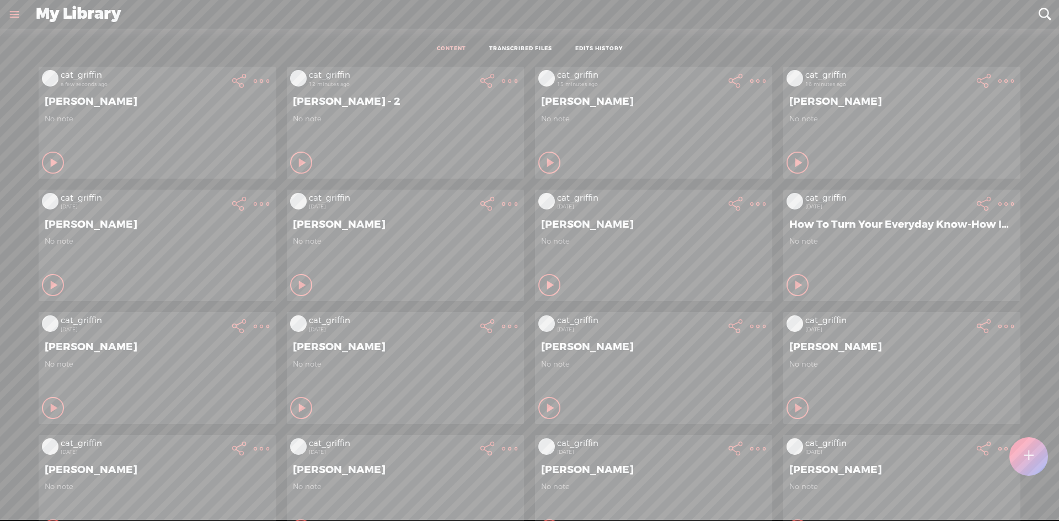
click at [254, 74] on t at bounding box center [261, 80] width 15 height 15
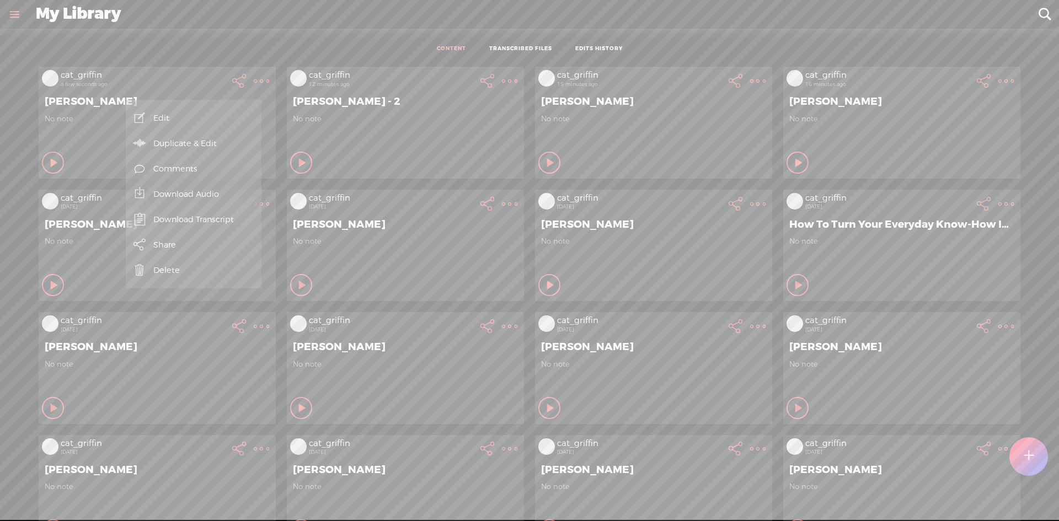
click at [220, 185] on link "Download Audio" at bounding box center [193, 193] width 125 height 25
click at [98, 176] on span "Download .mp3 file" at bounding box center [65, 181] width 97 height 25
